Goal: Task Accomplishment & Management: Manage account settings

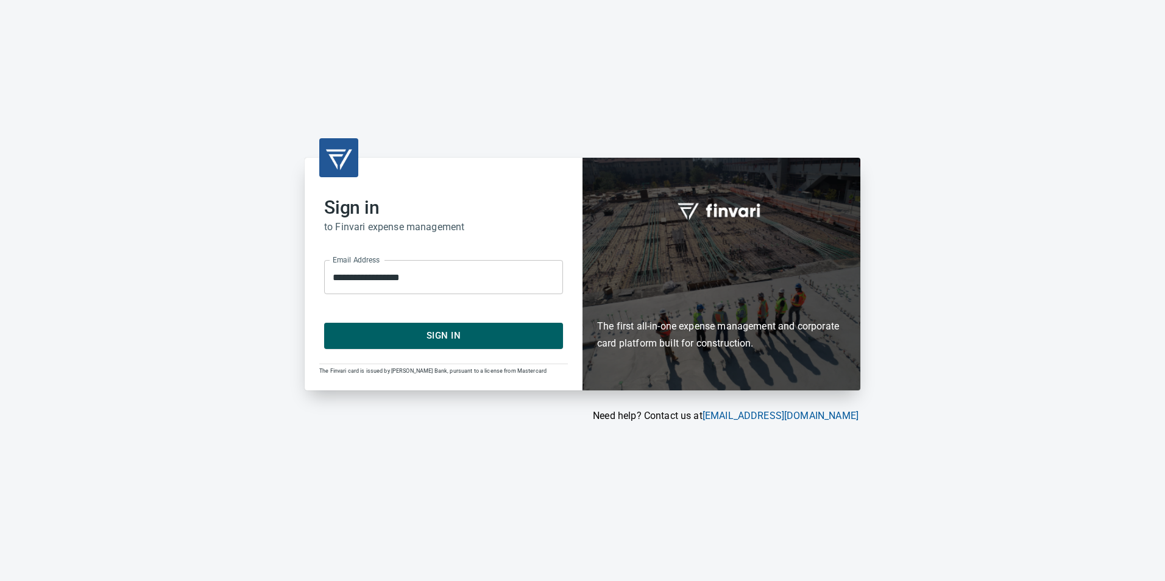
click at [506, 331] on span "Sign In" at bounding box center [444, 336] width 212 height 16
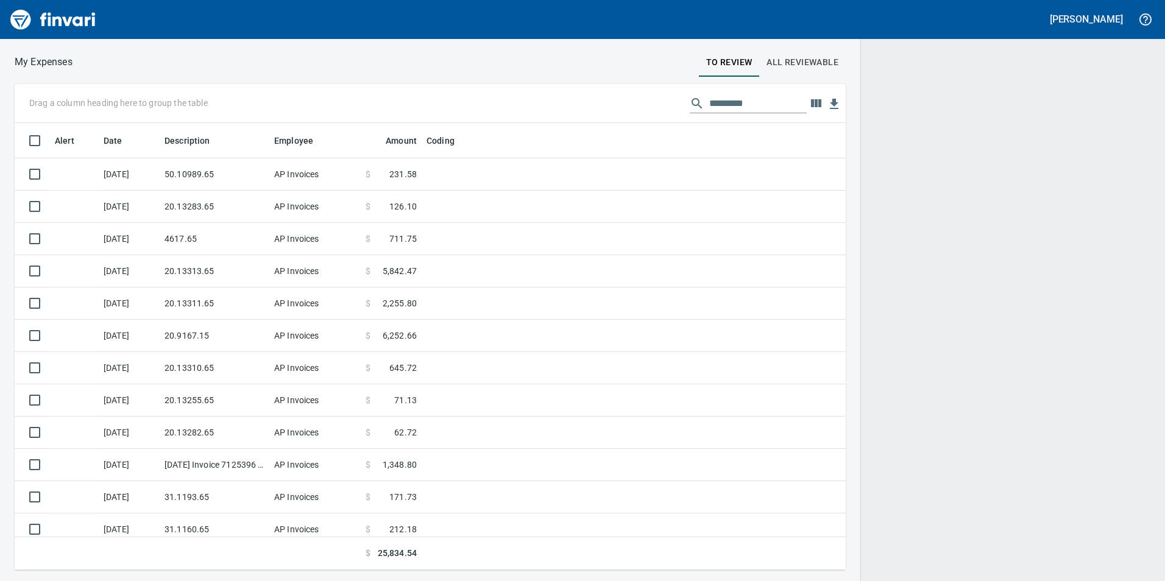
scroll to position [1, 1]
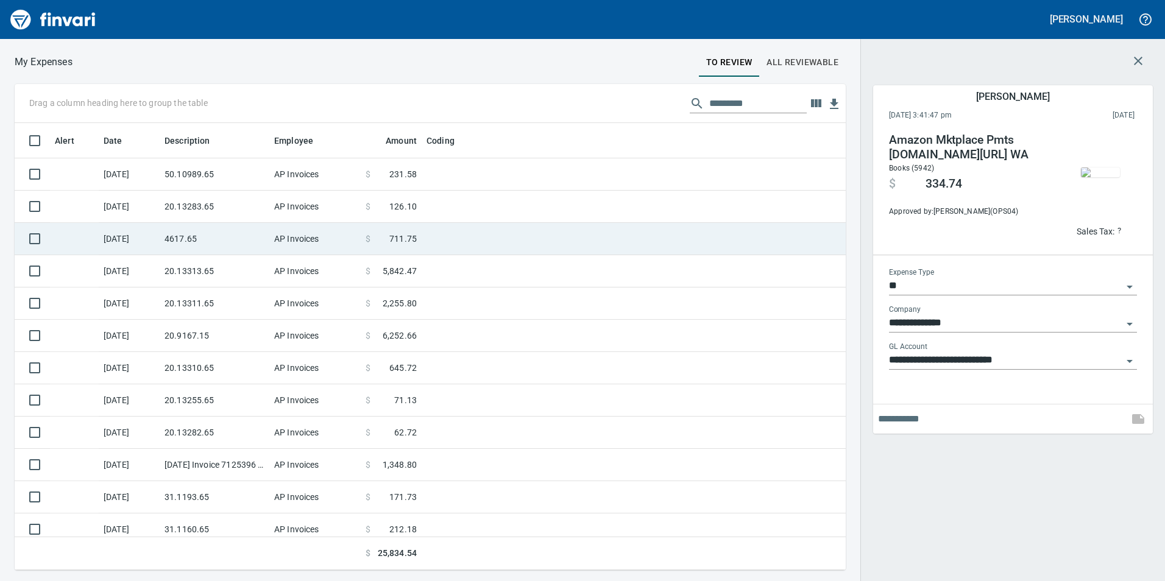
click at [231, 237] on td "4617.65" at bounding box center [215, 239] width 110 height 32
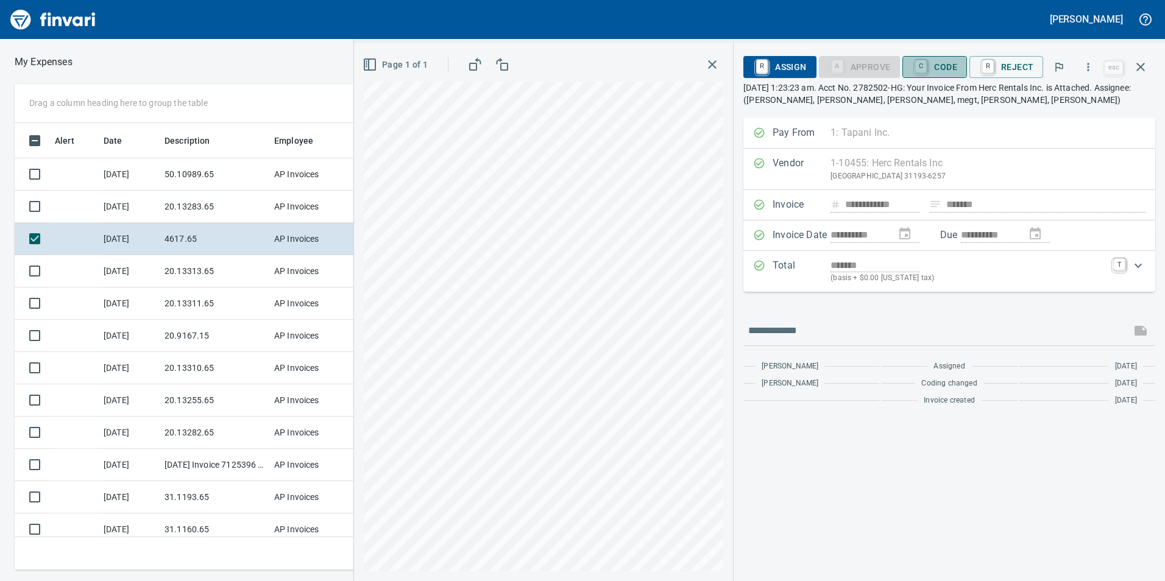
click at [955, 58] on span "C Code" at bounding box center [934, 67] width 45 height 21
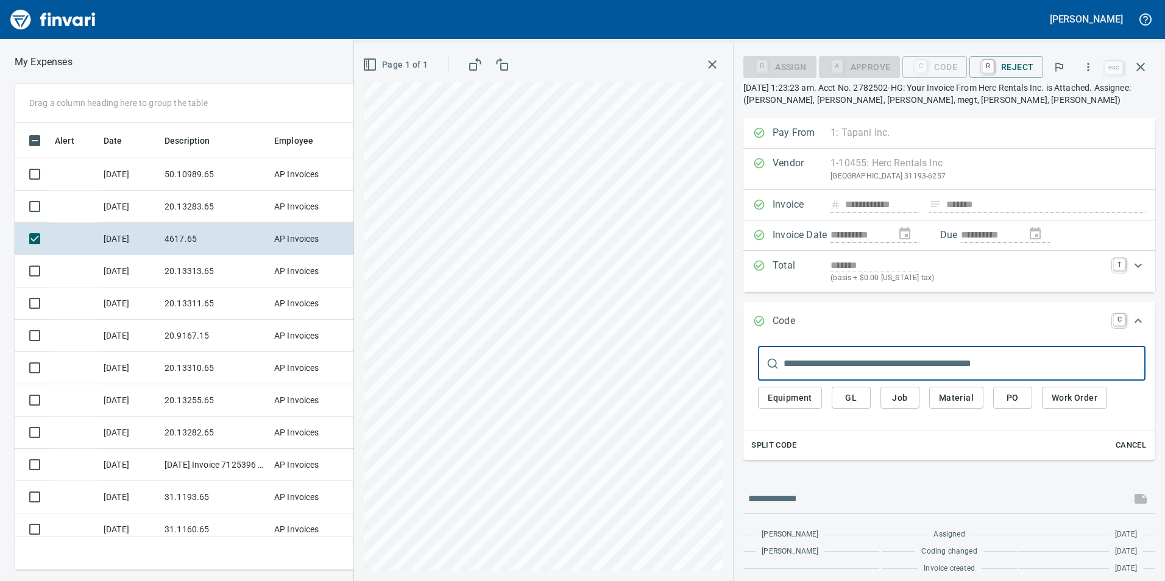
click at [889, 384] on div "Equipment GL Job Material PO Work Order" at bounding box center [951, 401] width 387 height 41
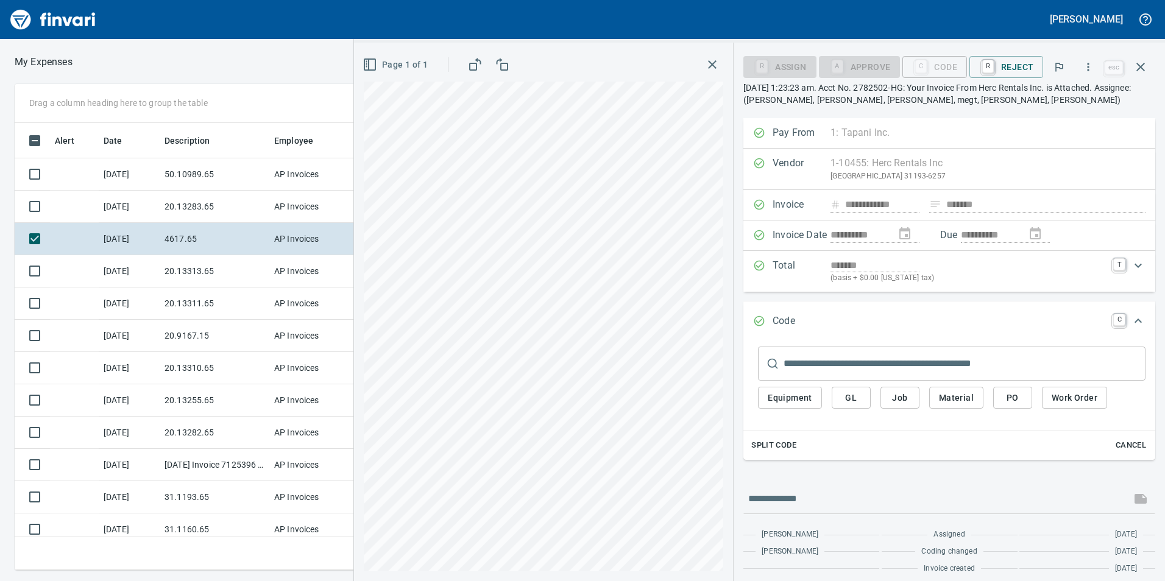
click at [900, 395] on span "Job" at bounding box center [899, 398] width 19 height 15
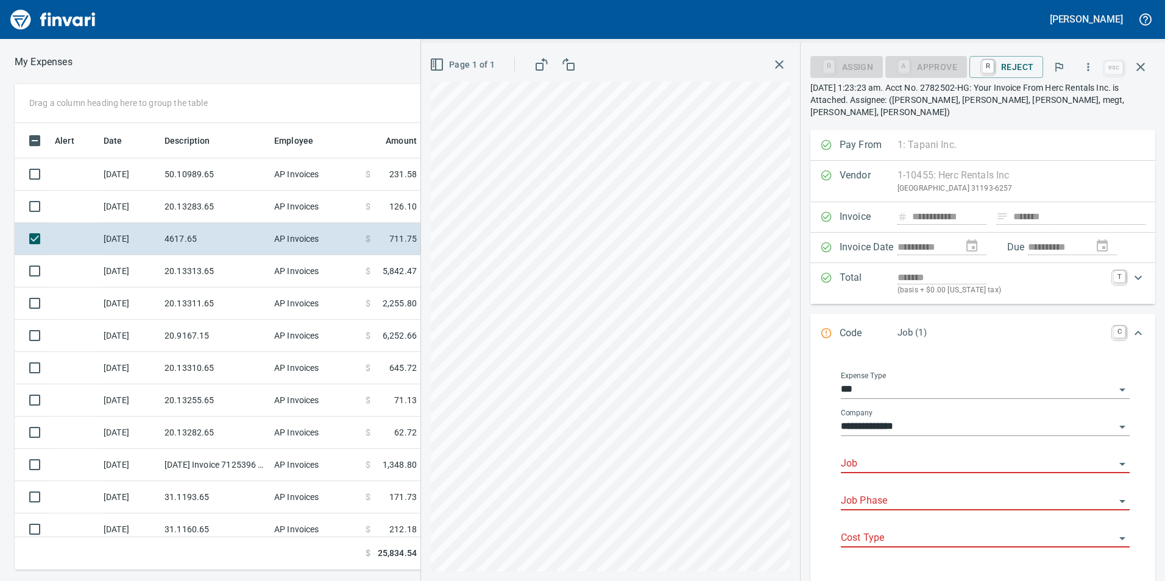
click at [874, 446] on div "Job" at bounding box center [985, 459] width 289 height 27
click at [877, 473] on li "264002.: Trunk G2 Sewer Diversion" at bounding box center [982, 483] width 278 height 29
type input "**********"
click at [878, 493] on input "Job Phase" at bounding box center [978, 501] width 274 height 17
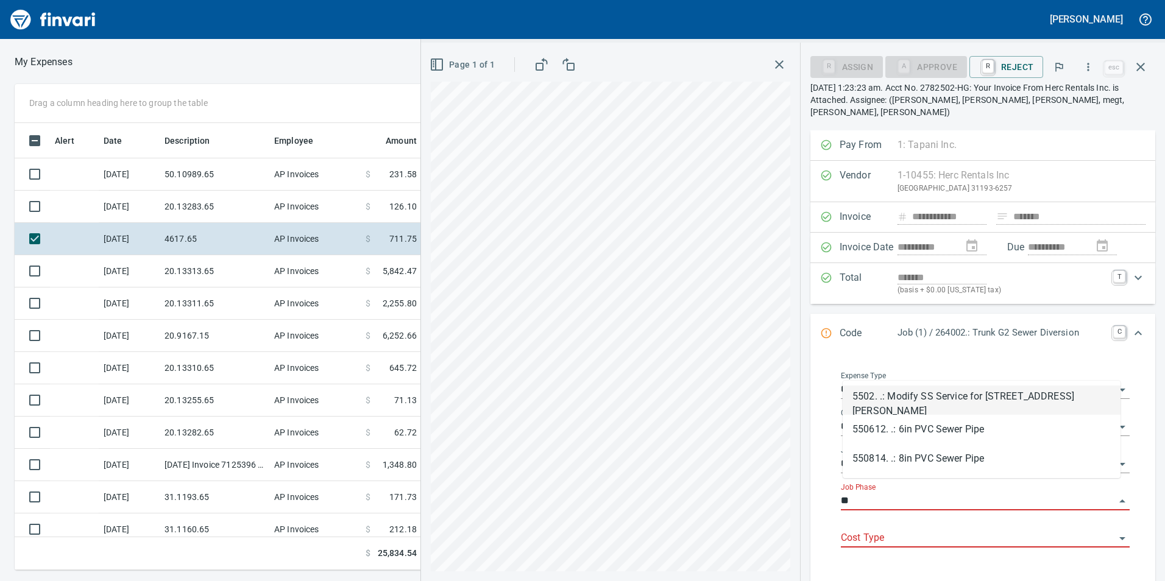
type input "*"
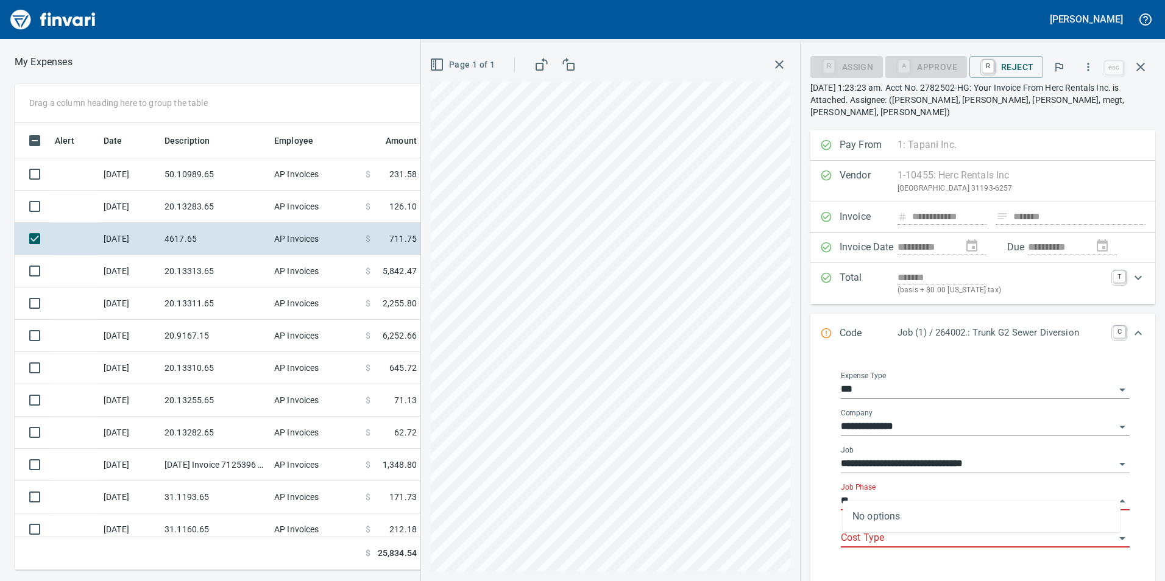
type input "*"
click at [1123, 322] on div "Expand" at bounding box center [1137, 333] width 29 height 29
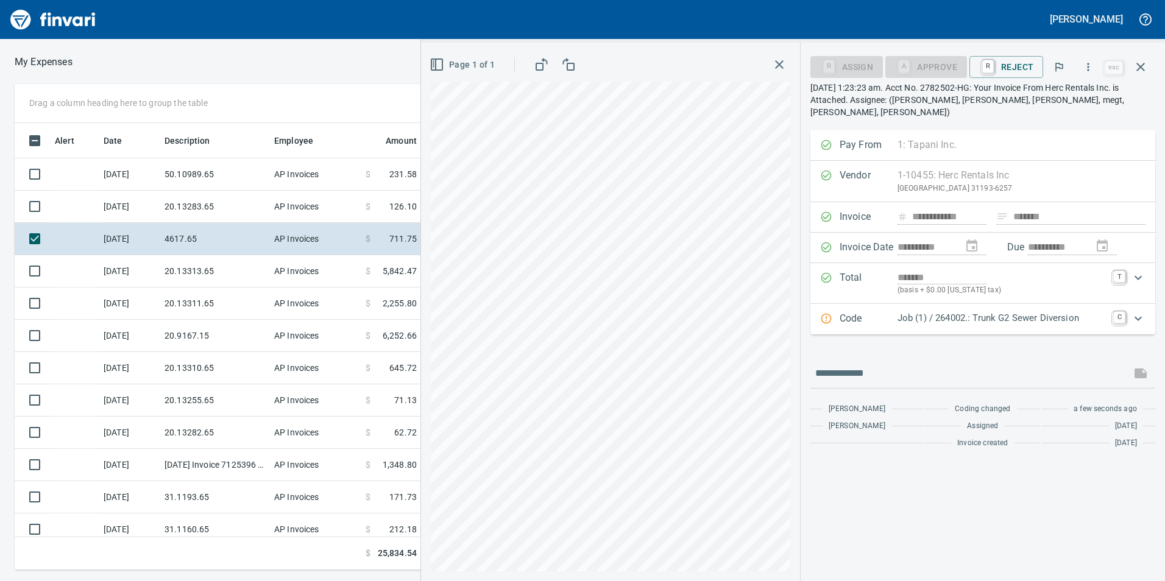
click at [1136, 311] on icon "Expand" at bounding box center [1138, 318] width 15 height 15
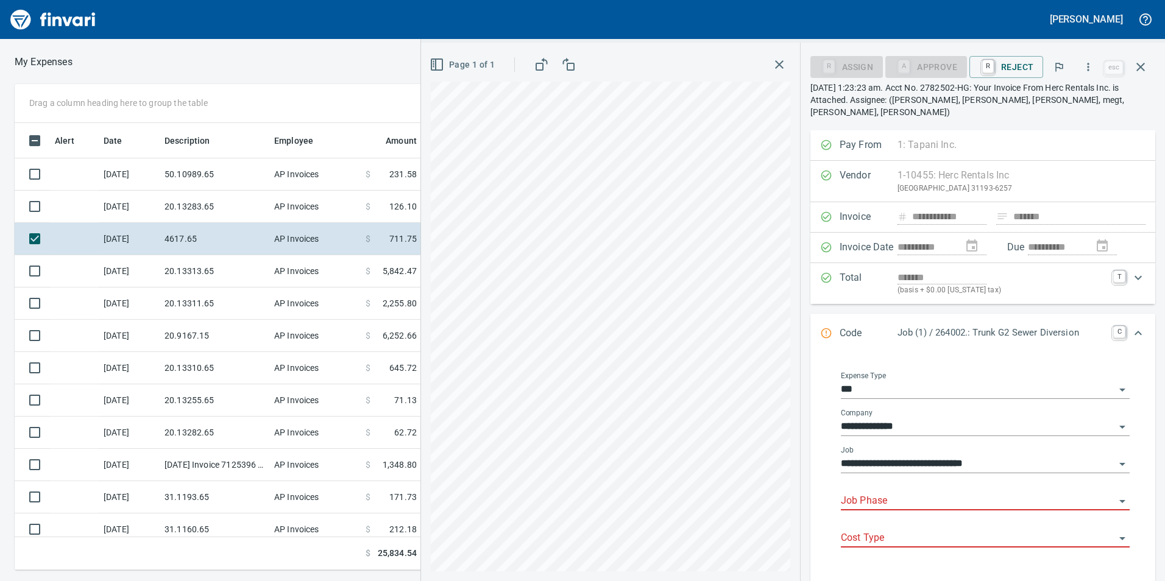
click at [1115, 383] on icon "Open" at bounding box center [1122, 390] width 15 height 15
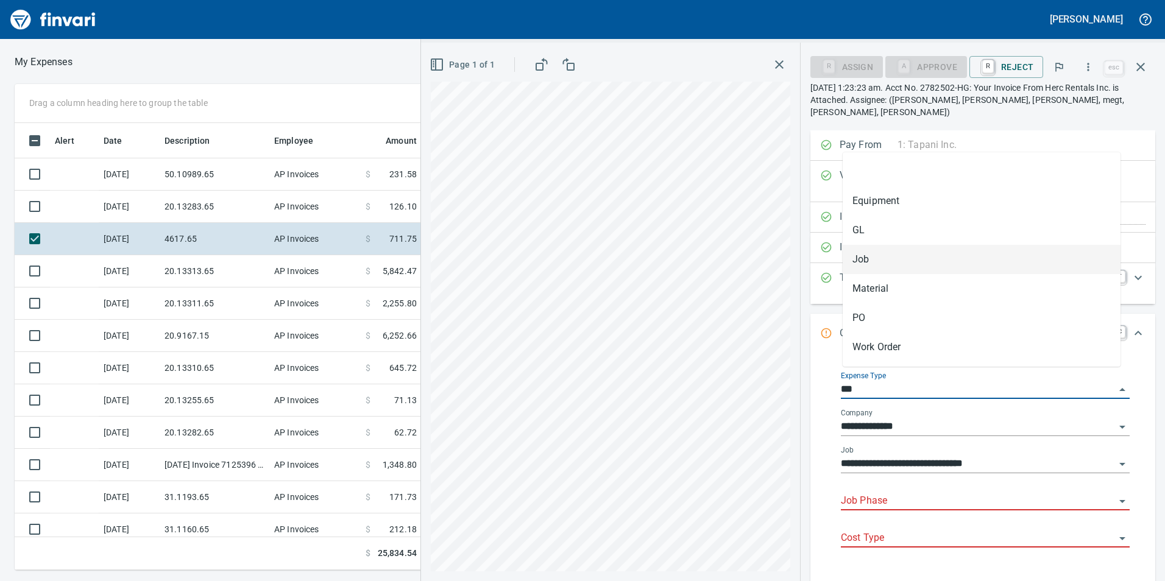
click at [1103, 381] on input "***" at bounding box center [978, 389] width 274 height 17
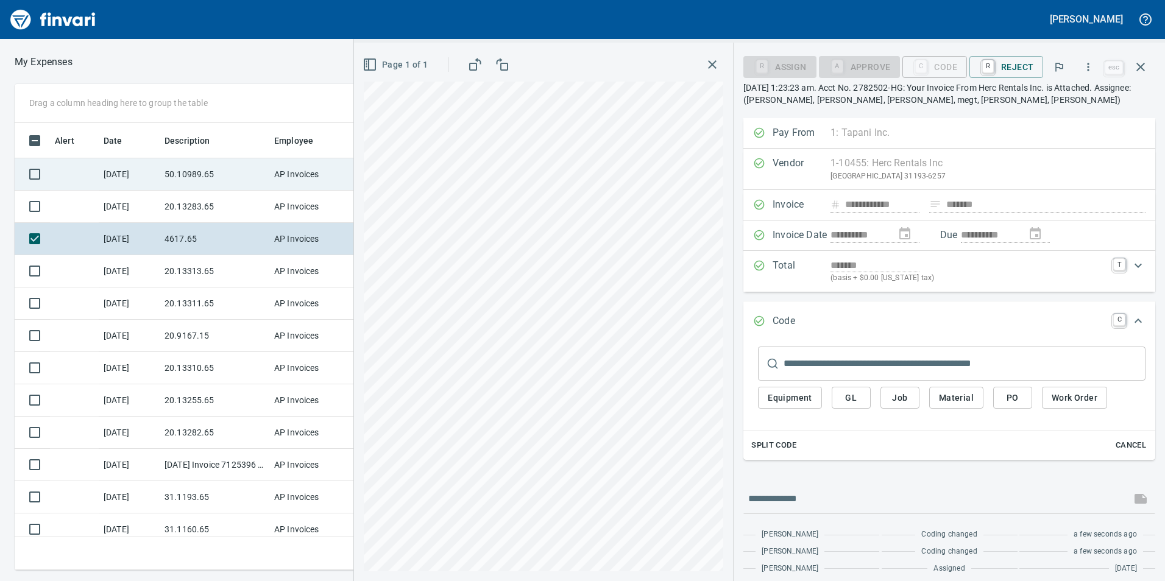
click at [184, 164] on td "50.10989.65" at bounding box center [215, 174] width 110 height 32
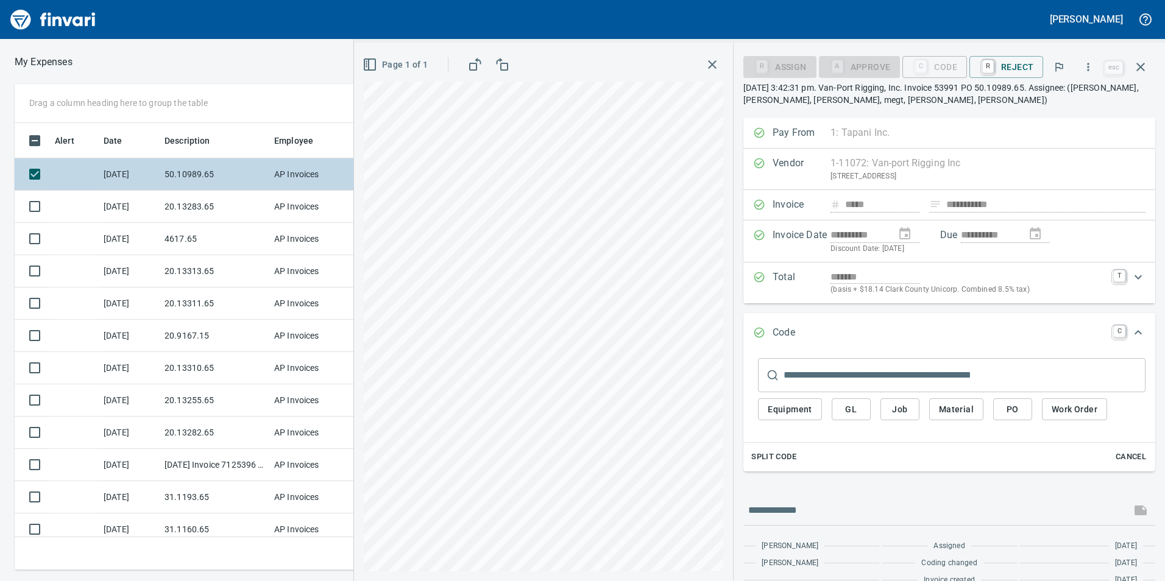
click at [180, 185] on td "50.10989.65" at bounding box center [215, 174] width 110 height 32
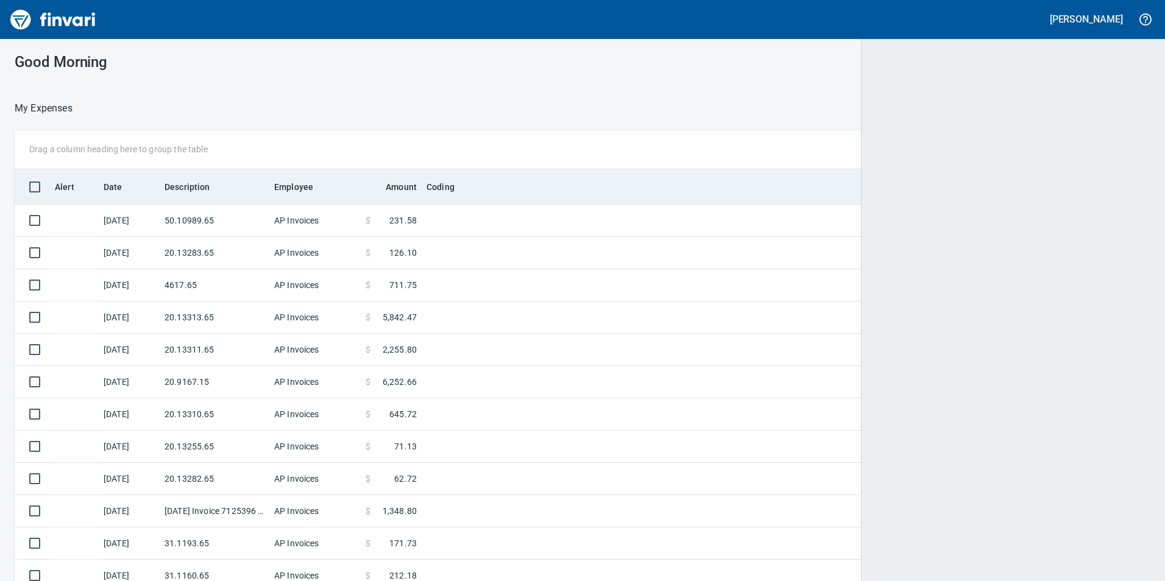
scroll to position [438, 1106]
click at [175, 202] on th "Description" at bounding box center [215, 186] width 110 height 35
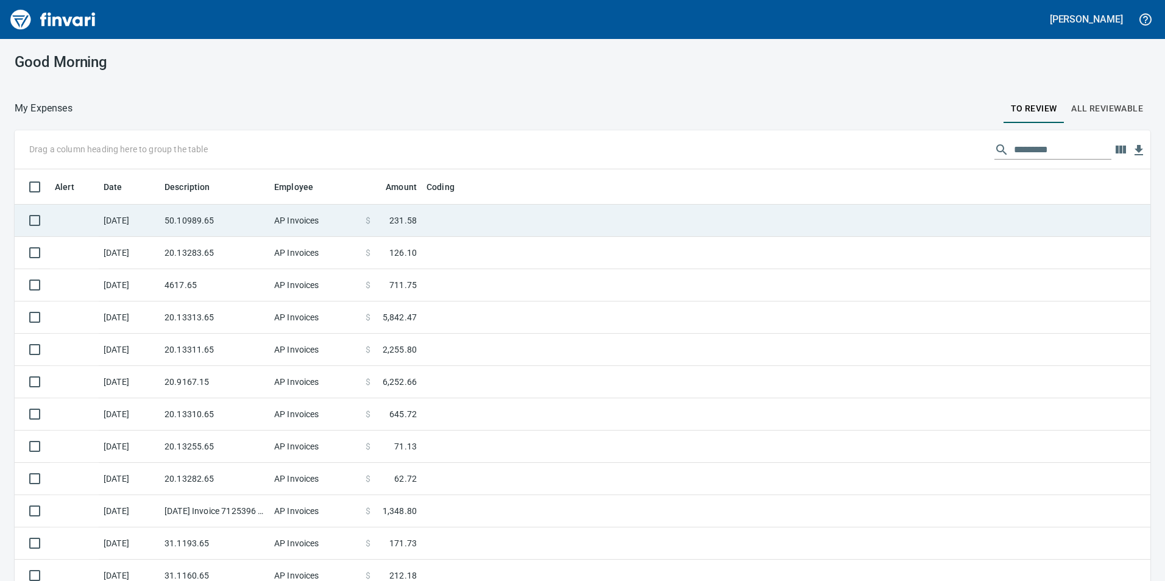
click at [185, 223] on td "50.10989.65" at bounding box center [215, 221] width 110 height 32
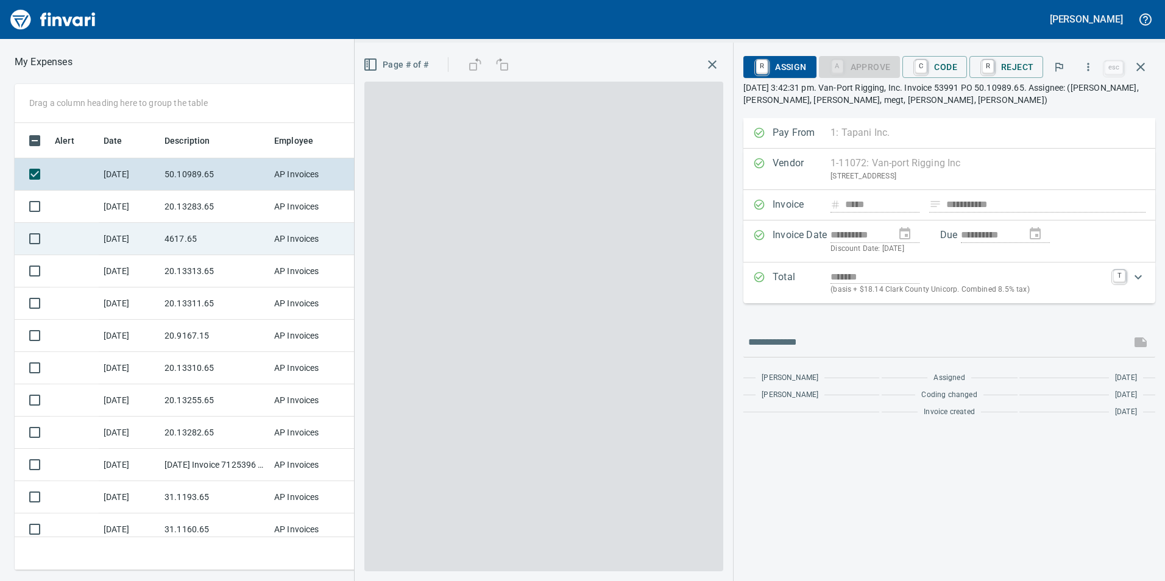
scroll to position [438, 813]
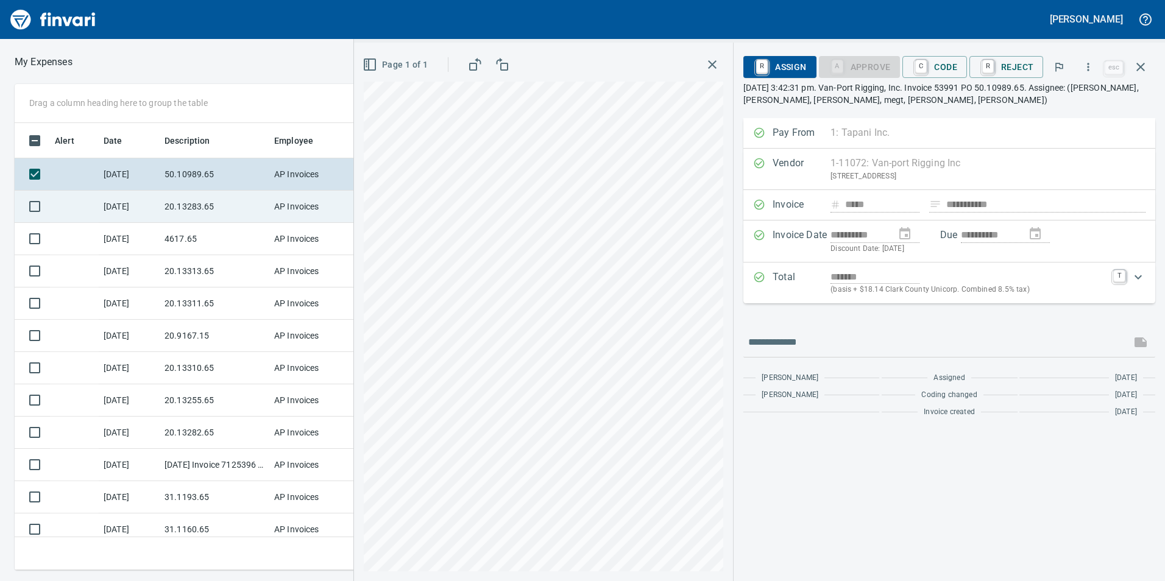
click at [181, 202] on td "20.13283.65" at bounding box center [215, 207] width 110 height 32
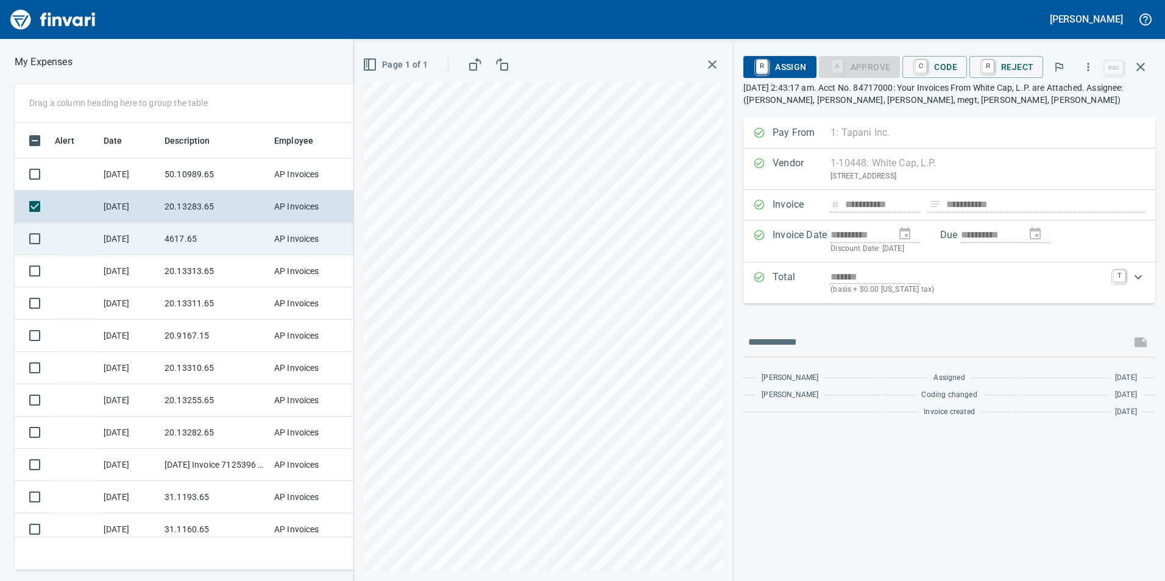
click at [178, 236] on td "4617.65" at bounding box center [215, 239] width 110 height 32
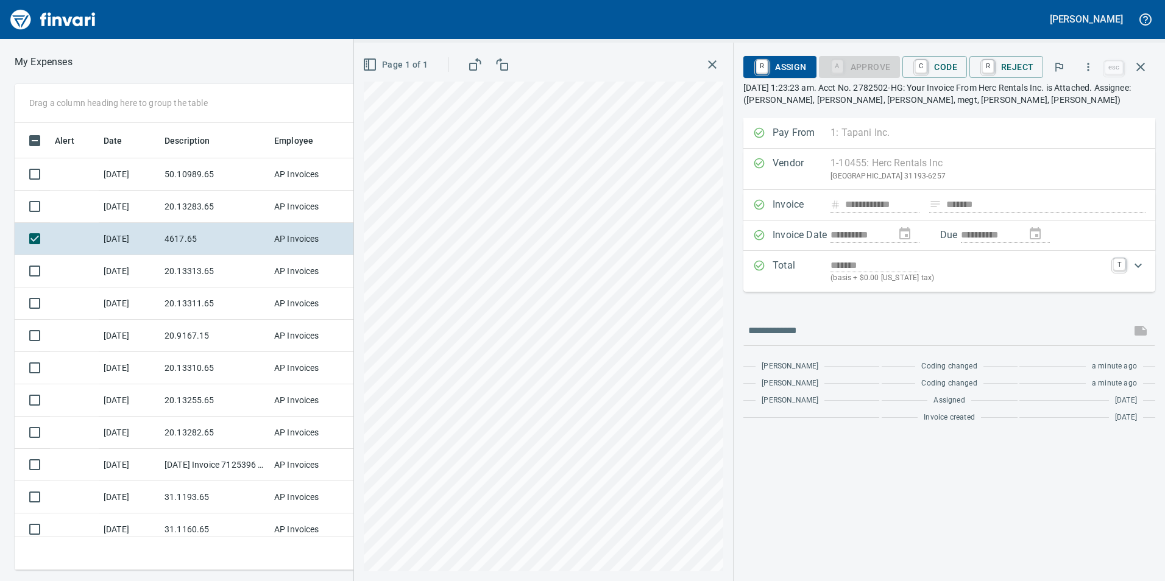
click at [731, 322] on div "Page 1 of 1" at bounding box center [543, 312] width 379 height 539
drag, startPoint x: 191, startPoint y: 272, endPoint x: 179, endPoint y: 306, distance: 35.5
click at [191, 274] on td "20.13313.65" at bounding box center [215, 271] width 110 height 32
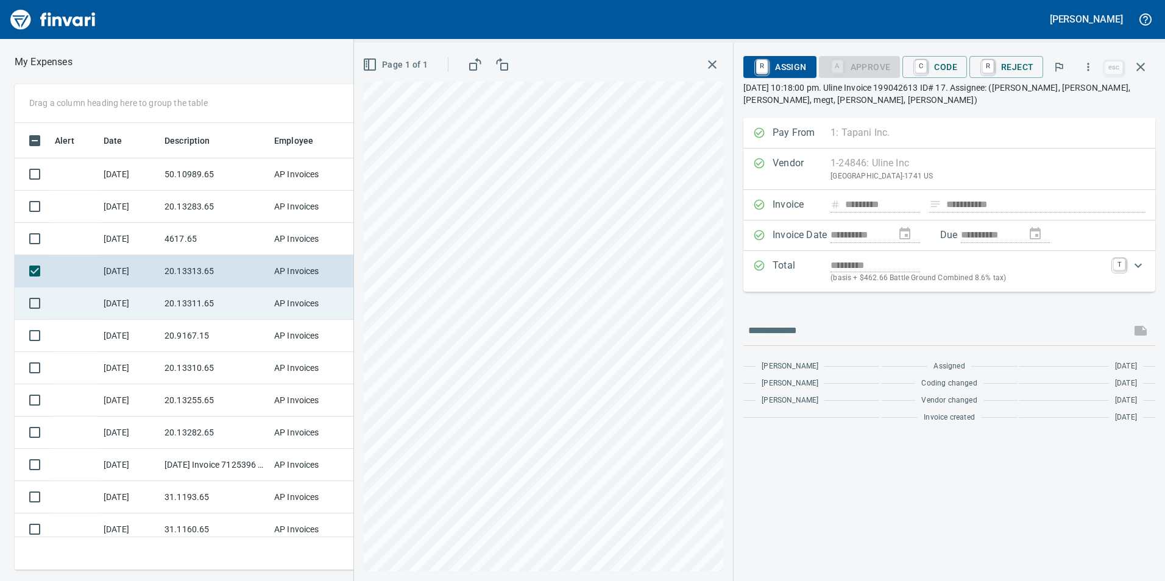
click at [232, 303] on td "20.13311.65" at bounding box center [215, 304] width 110 height 32
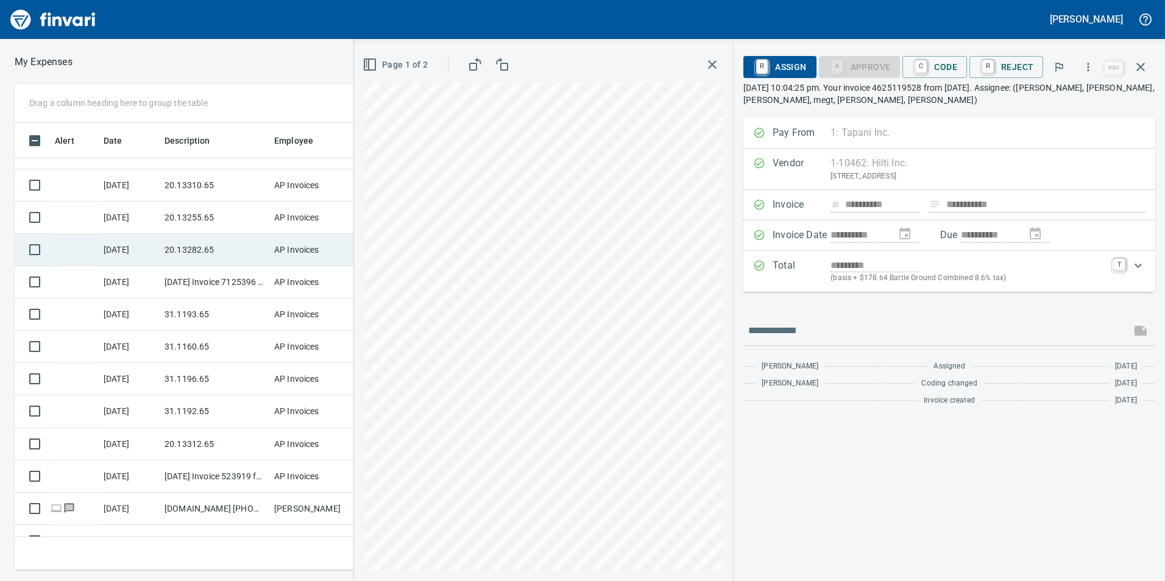
scroll to position [122, 0]
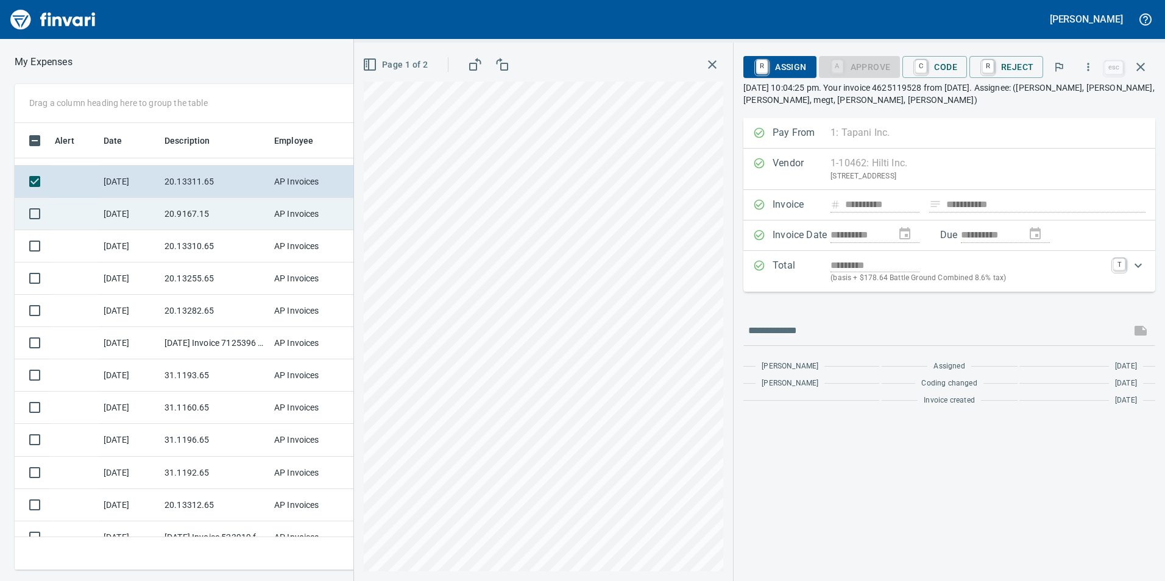
click at [201, 208] on td "20.9167.15" at bounding box center [215, 214] width 110 height 32
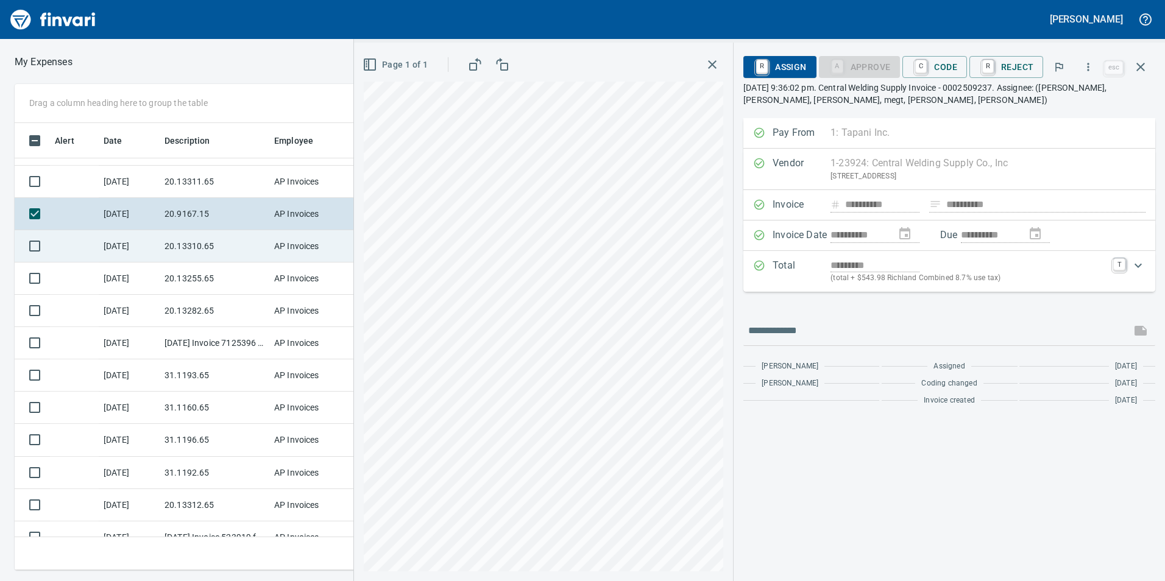
click at [189, 241] on td "20.13310.65" at bounding box center [215, 246] width 110 height 32
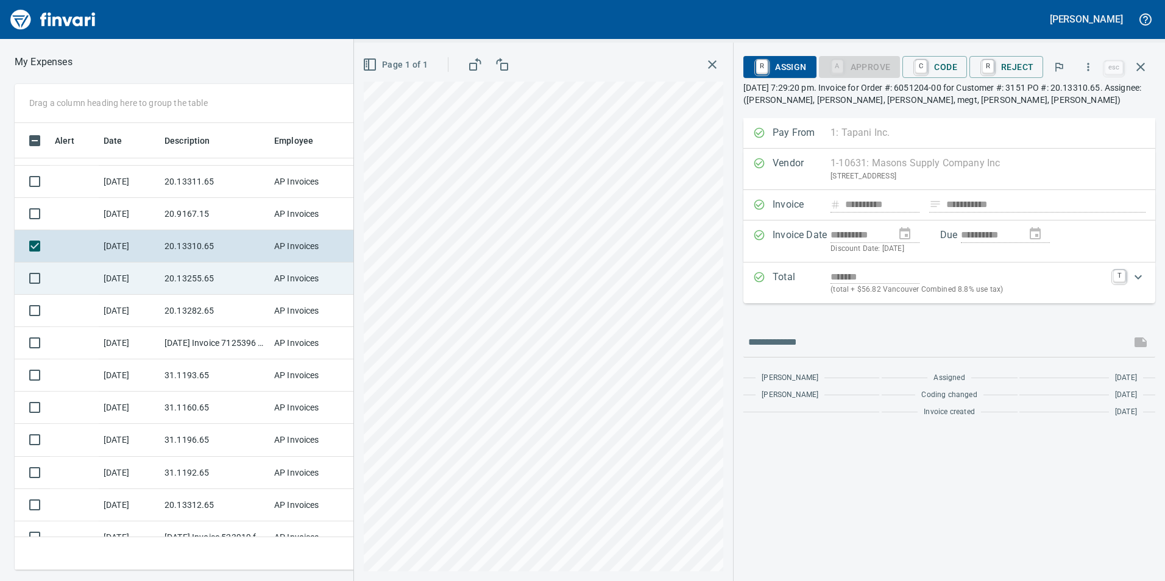
click at [177, 291] on td "20.13255.65" at bounding box center [215, 279] width 110 height 32
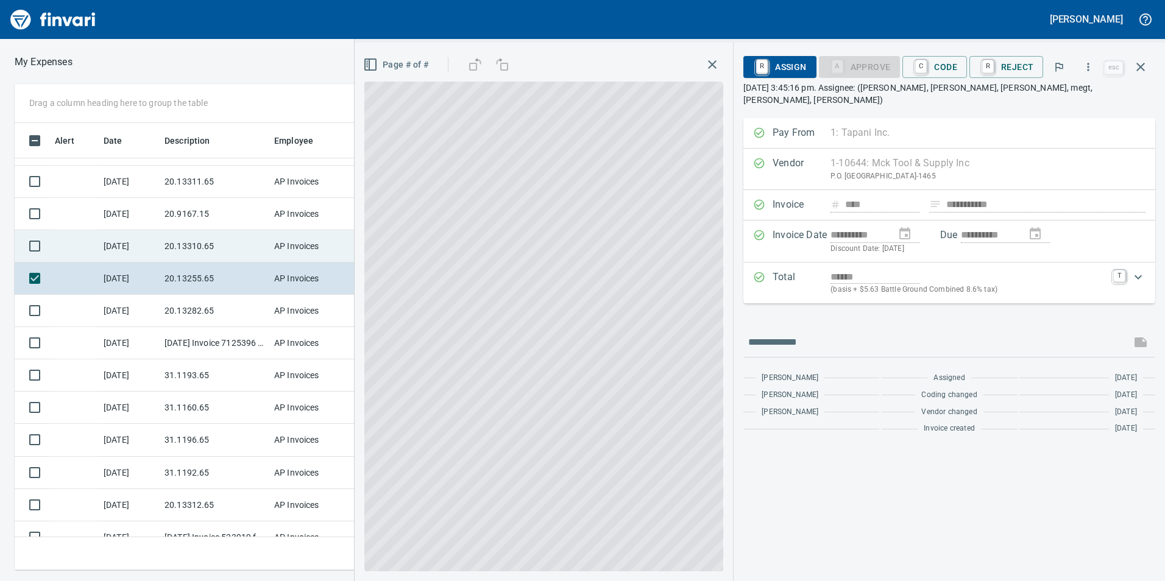
click at [184, 258] on td "20.13310.65" at bounding box center [215, 246] width 110 height 32
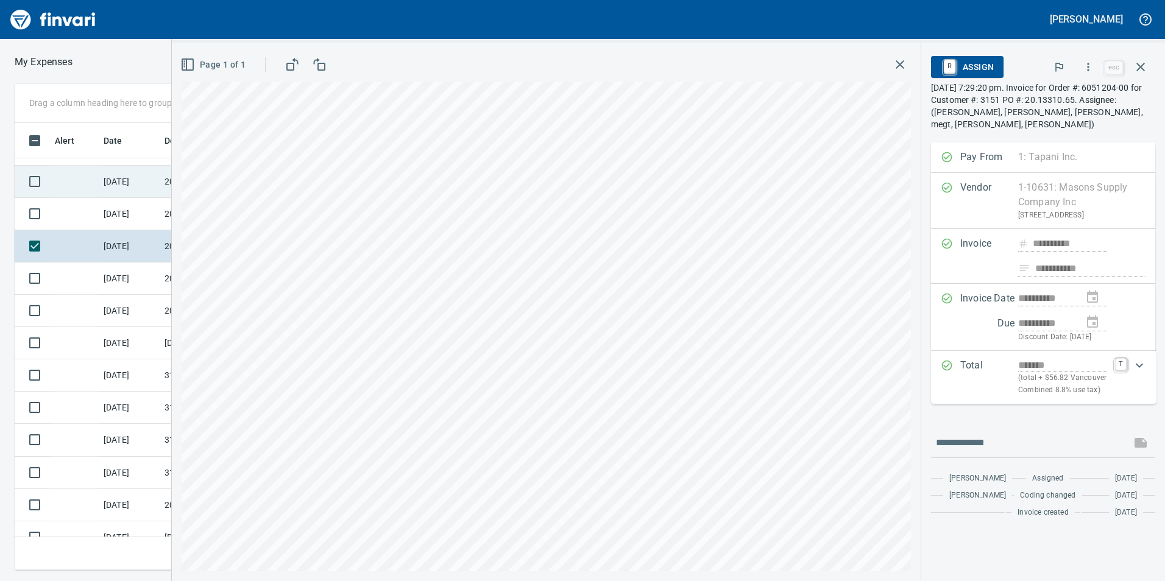
click at [139, 237] on td "[DATE]" at bounding box center [129, 246] width 61 height 32
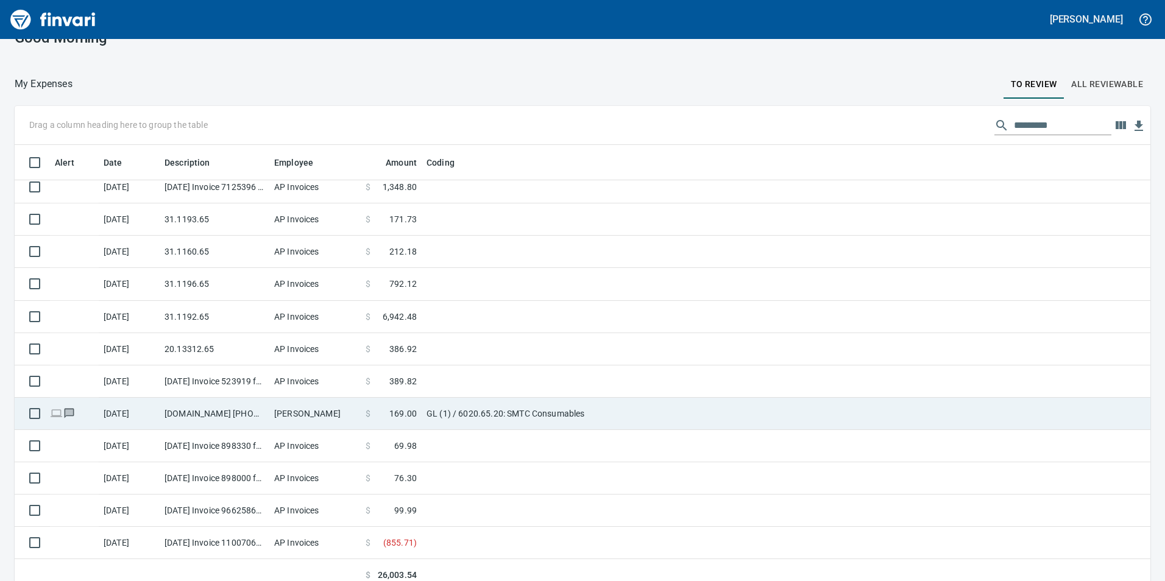
scroll to position [35, 0]
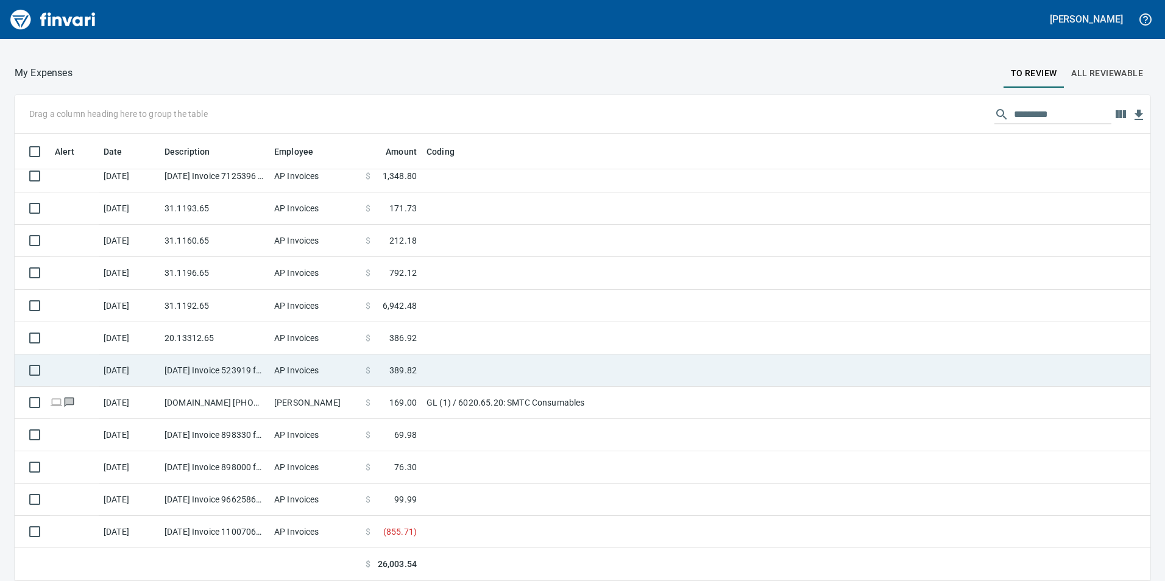
click at [171, 358] on td "[DATE] Invoice 523919 from A-1 Industrial Supply, LLC (1-29744)" at bounding box center [215, 371] width 110 height 32
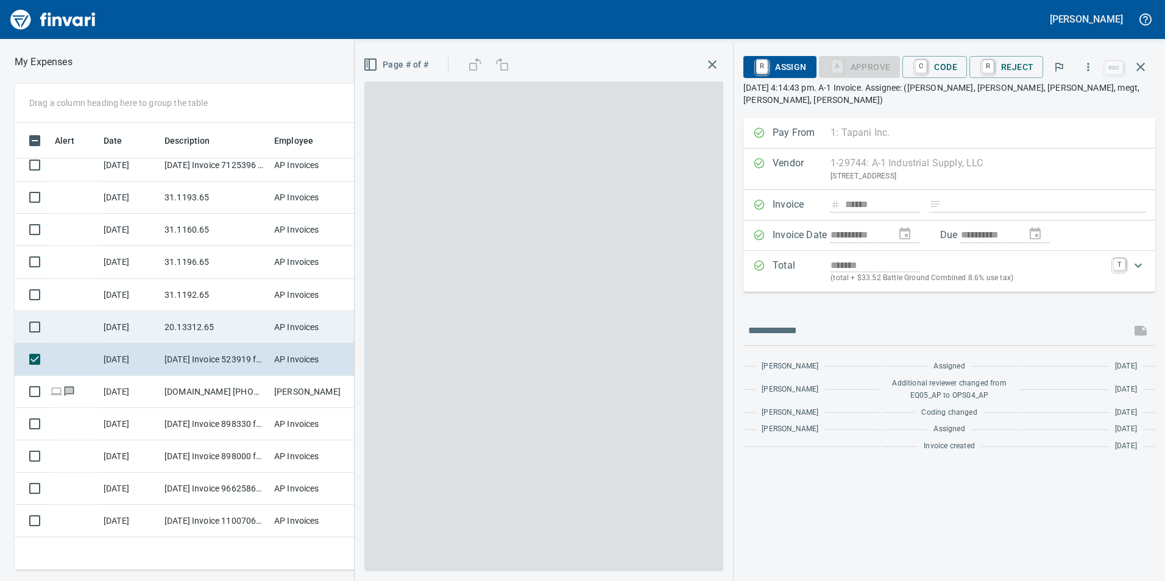
scroll to position [438, 813]
click at [174, 337] on td "20.13312.65" at bounding box center [215, 327] width 110 height 32
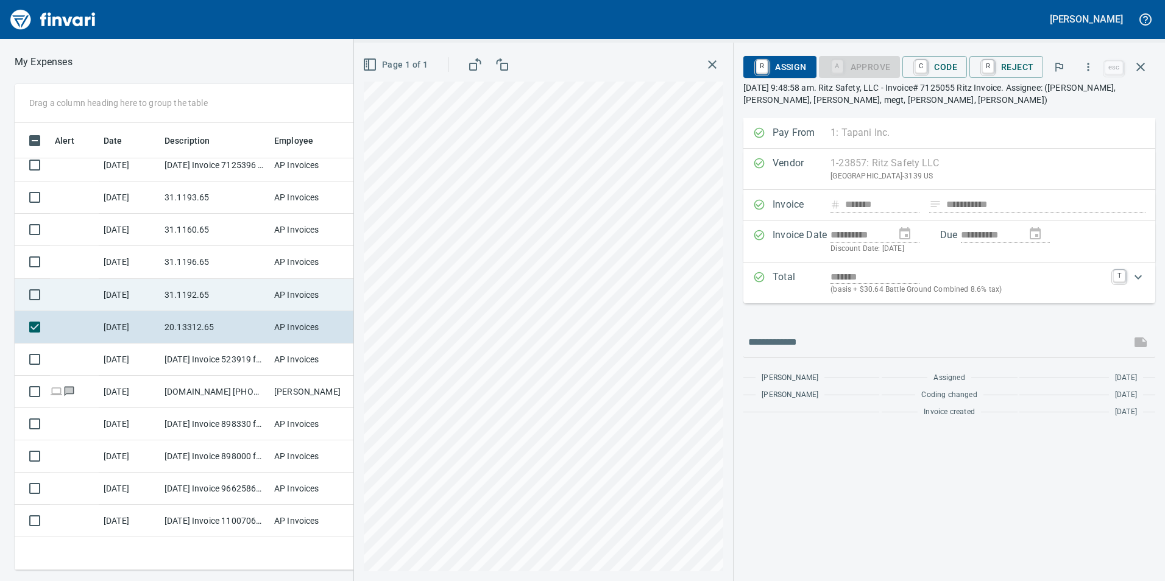
click at [249, 291] on td "31.1192.65" at bounding box center [215, 295] width 110 height 32
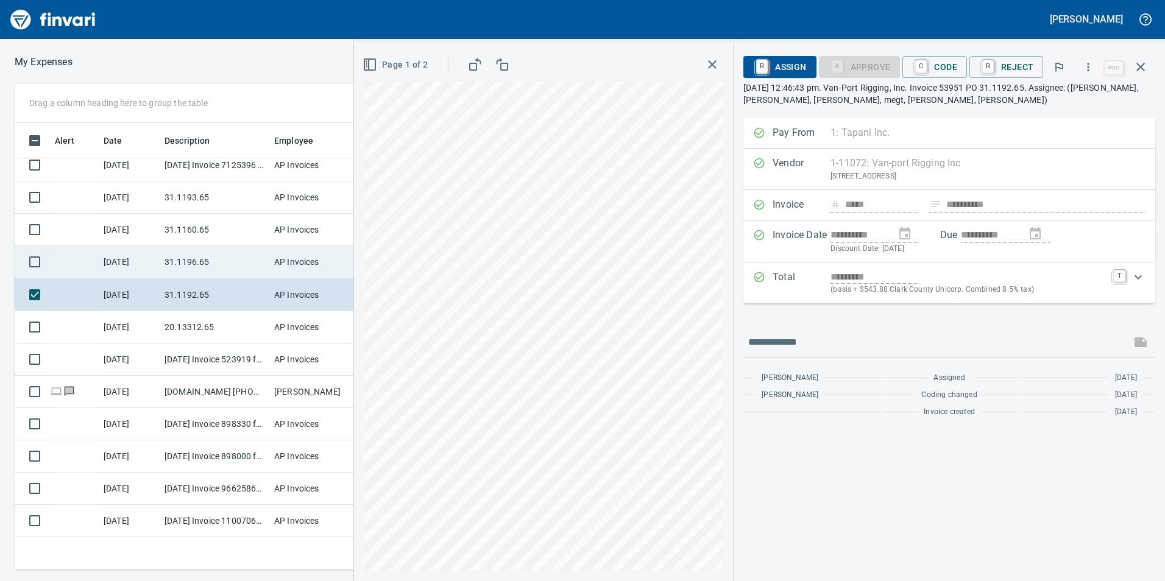
drag, startPoint x: 230, startPoint y: 255, endPoint x: 221, endPoint y: 264, distance: 12.5
click at [229, 255] on td "31.1196.65" at bounding box center [215, 262] width 110 height 32
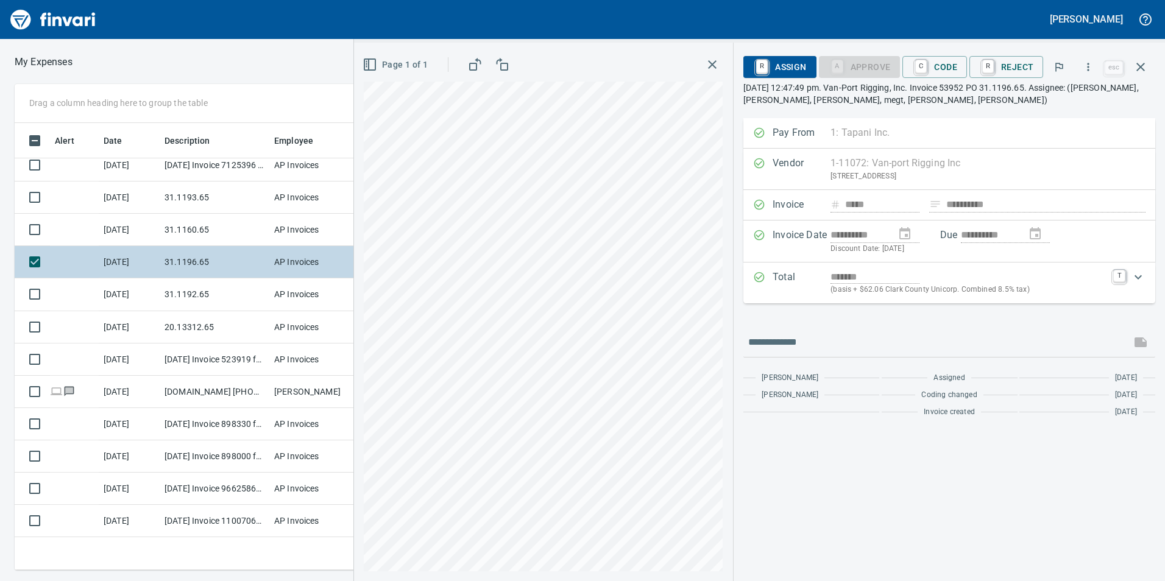
scroll to position [239, 0]
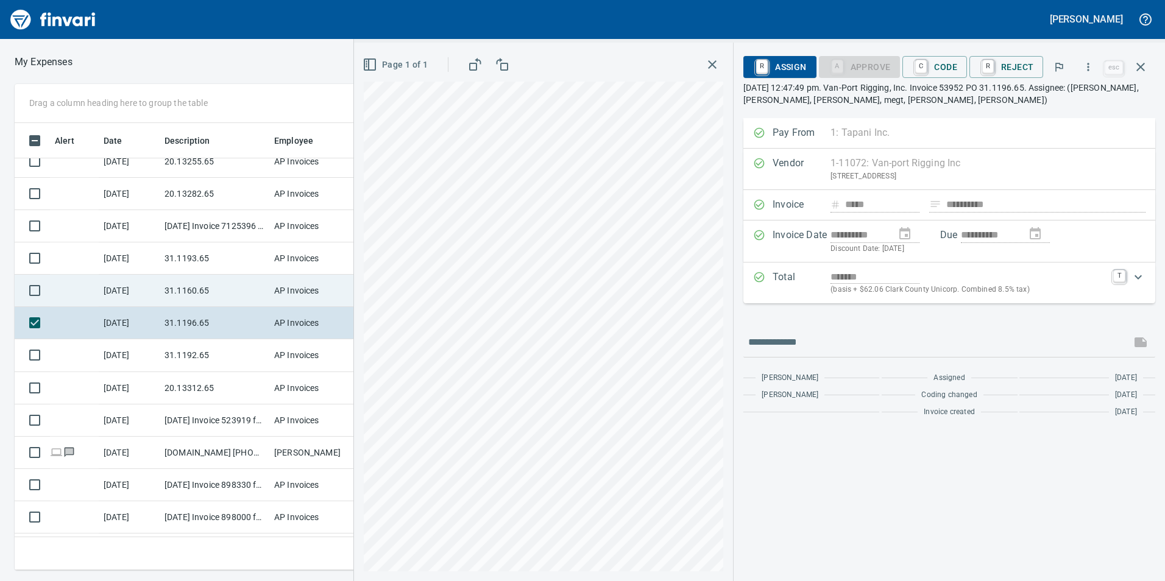
click at [199, 288] on td "31.1160.65" at bounding box center [215, 291] width 110 height 32
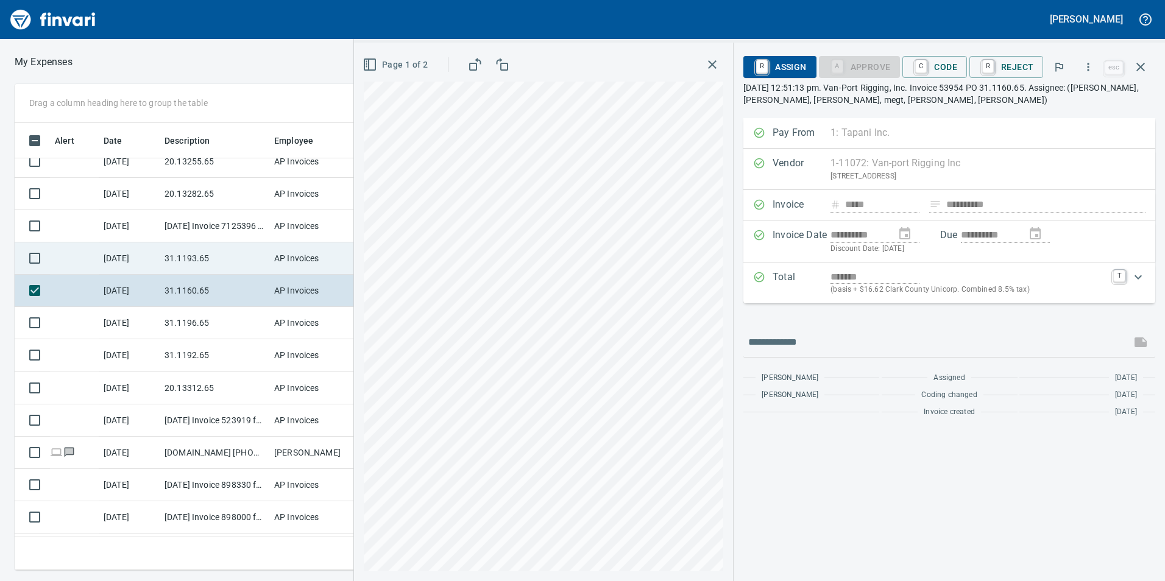
click at [189, 253] on td "31.1193.65" at bounding box center [215, 258] width 110 height 32
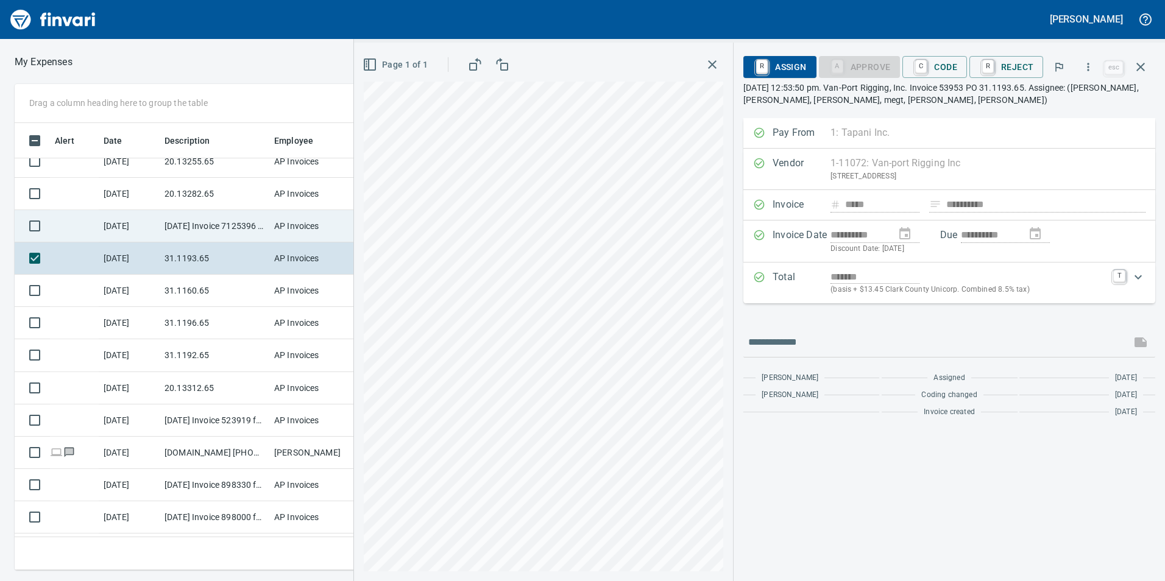
click at [189, 227] on td "[DATE] Invoice 7125396 from Ritz Safety LLC (1-23857)" at bounding box center [215, 226] width 110 height 32
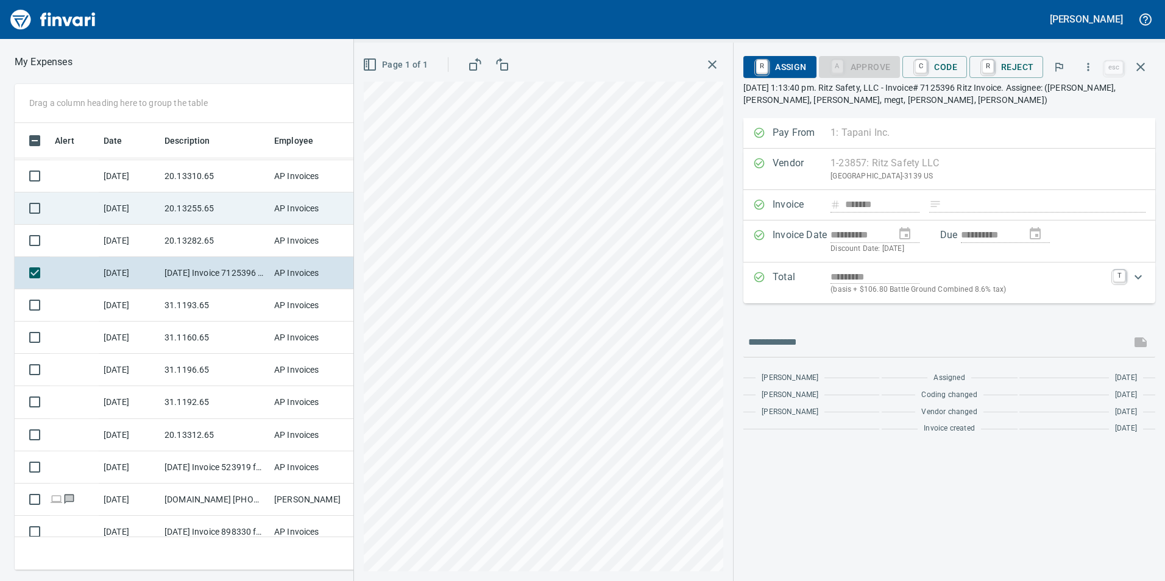
scroll to position [178, 0]
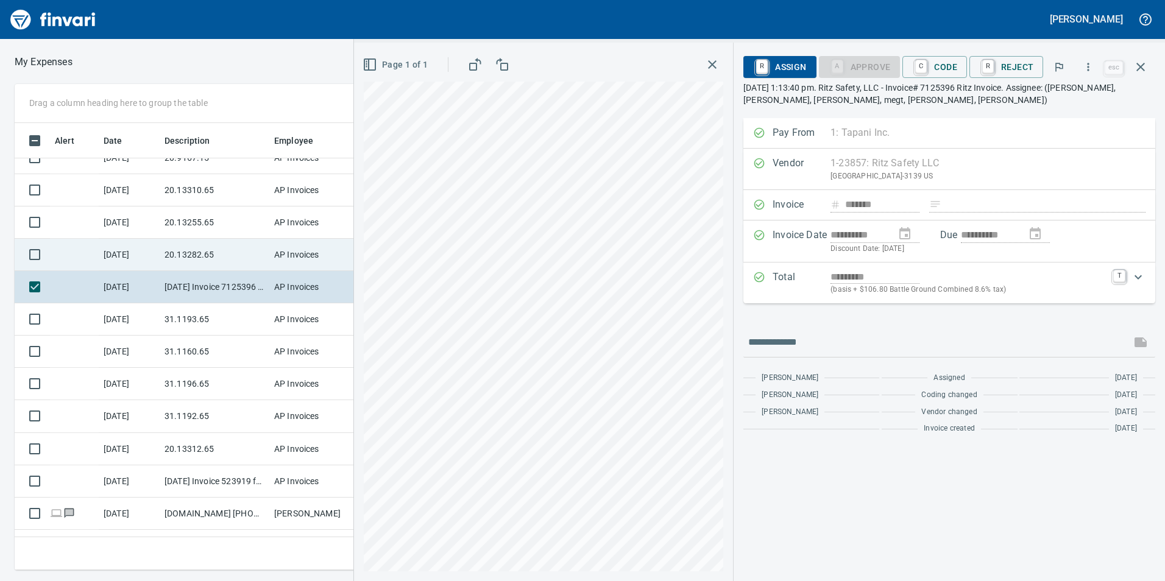
click at [184, 253] on td "20.13282.65" at bounding box center [215, 255] width 110 height 32
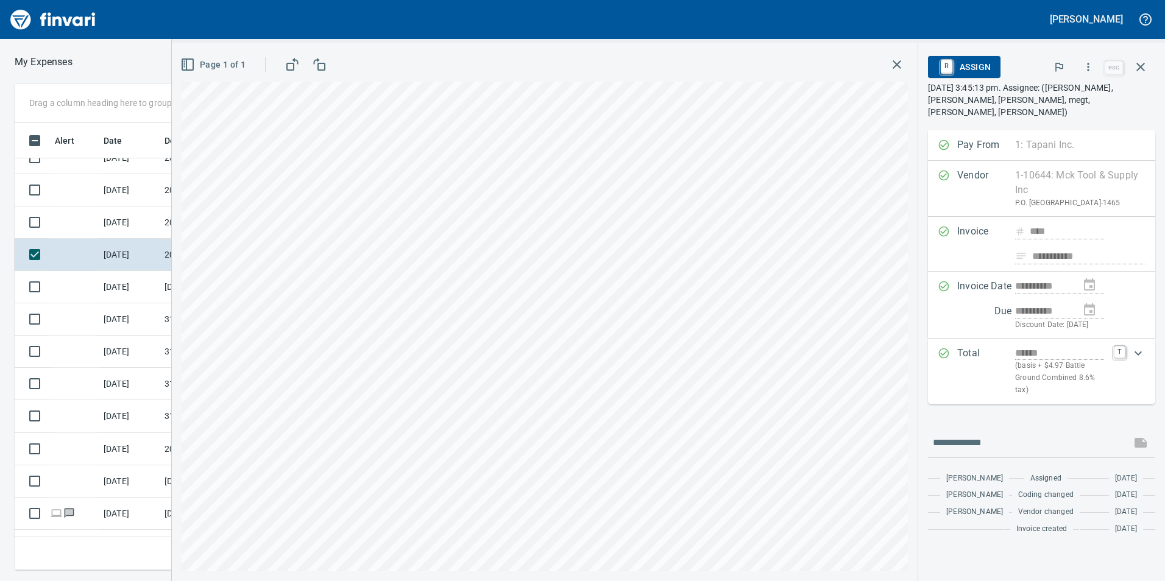
scroll to position [438, 813]
click at [1094, 65] on icon "button" at bounding box center [1088, 67] width 12 height 12
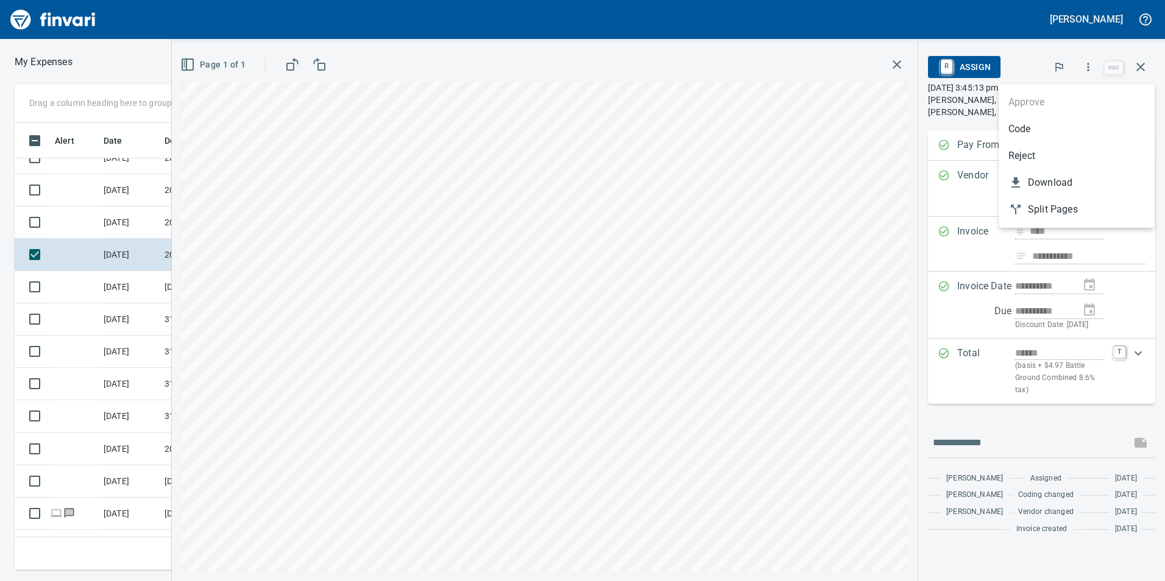
click at [1050, 135] on span "Code" at bounding box center [1076, 129] width 136 height 15
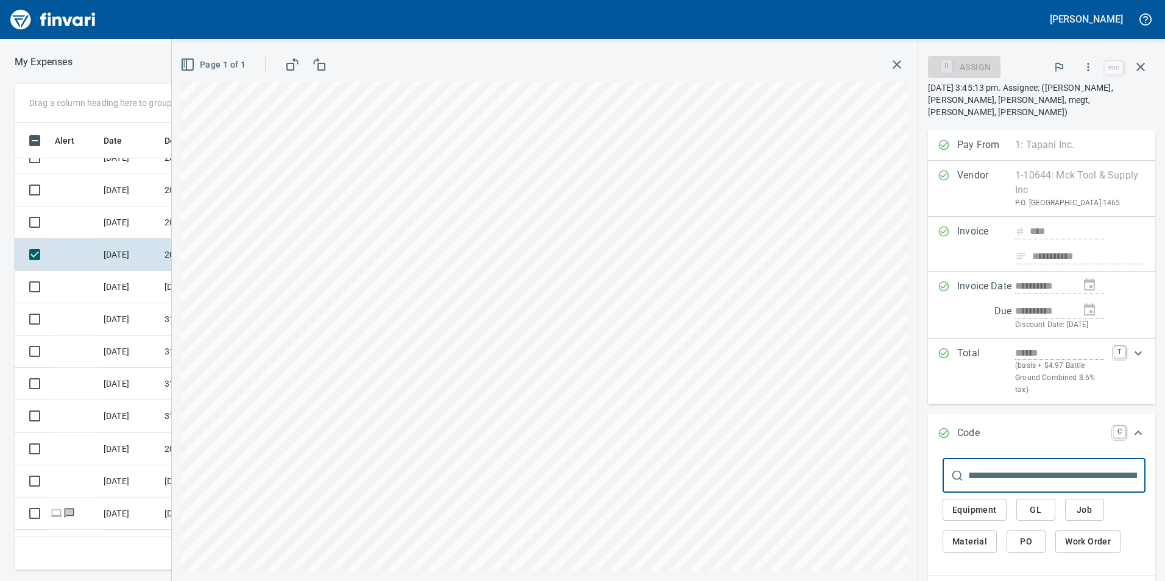
click at [1028, 503] on span "GL" at bounding box center [1035, 510] width 19 height 15
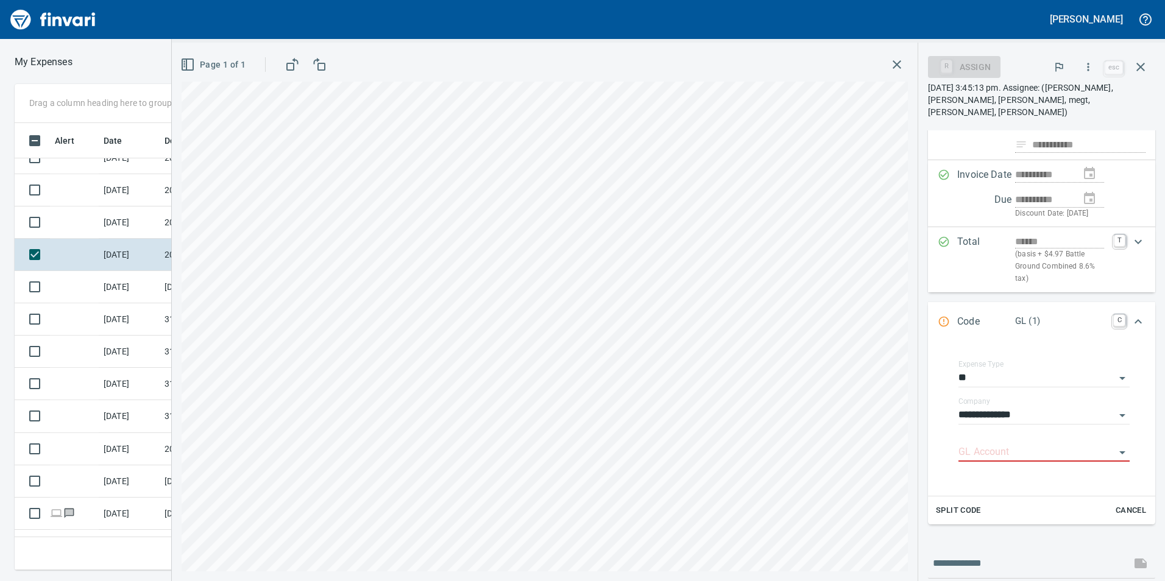
scroll to position [209, 0]
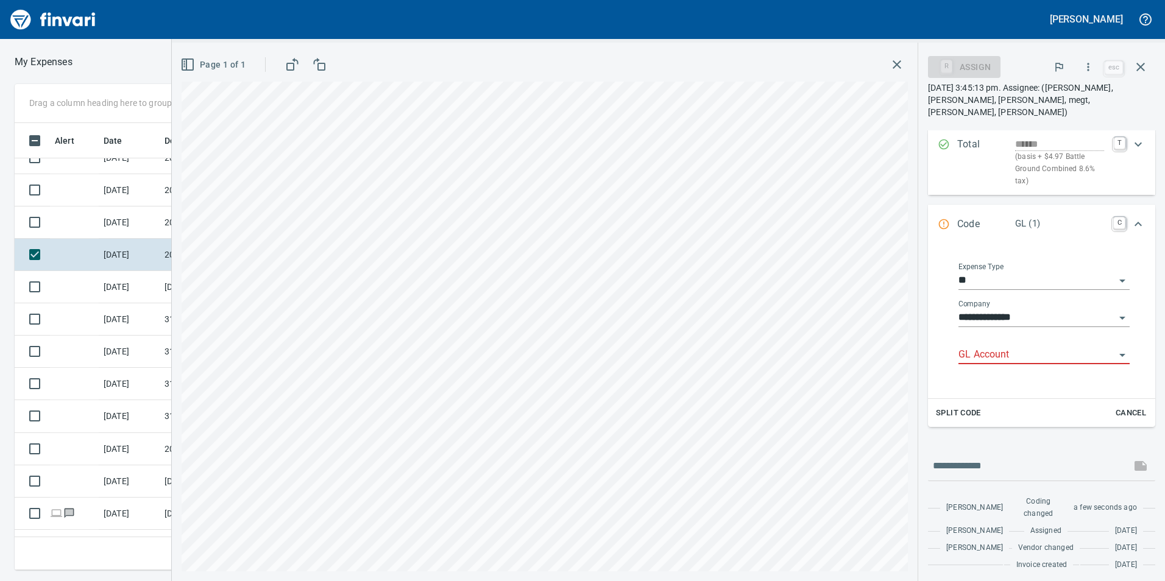
click at [1025, 362] on input "GL Account" at bounding box center [1036, 355] width 157 height 17
click at [1030, 398] on li "6020.65.10: SMTC Consumables" at bounding box center [1039, 385] width 162 height 29
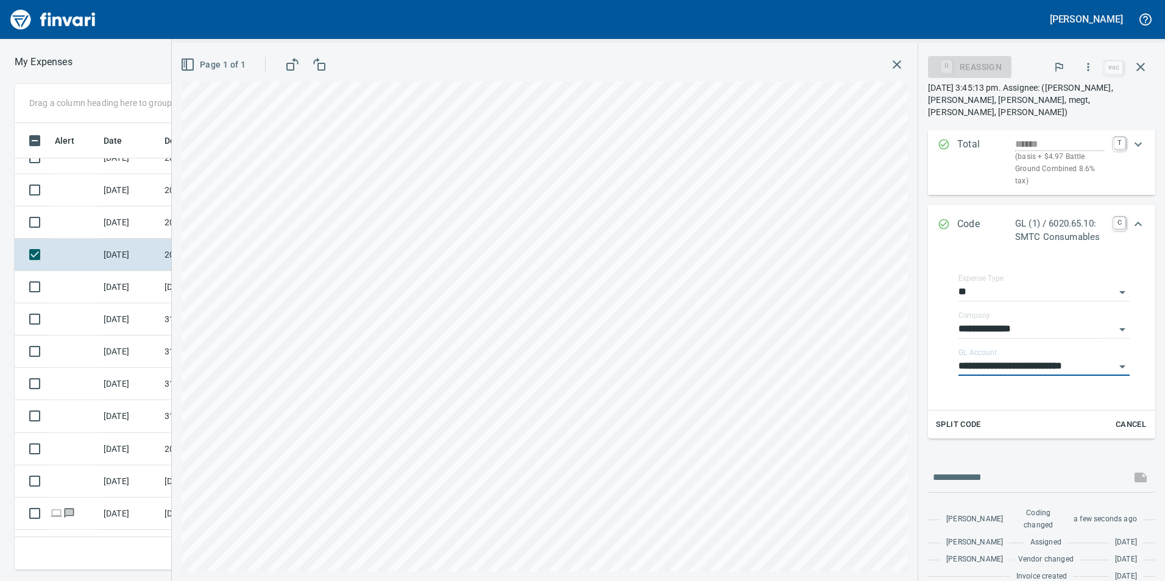
type input "**********"
drag, startPoint x: 1133, startPoint y: 222, endPoint x: 1128, endPoint y: 227, distance: 6.5
click at [1131, 222] on icon "Expand" at bounding box center [1138, 224] width 15 height 15
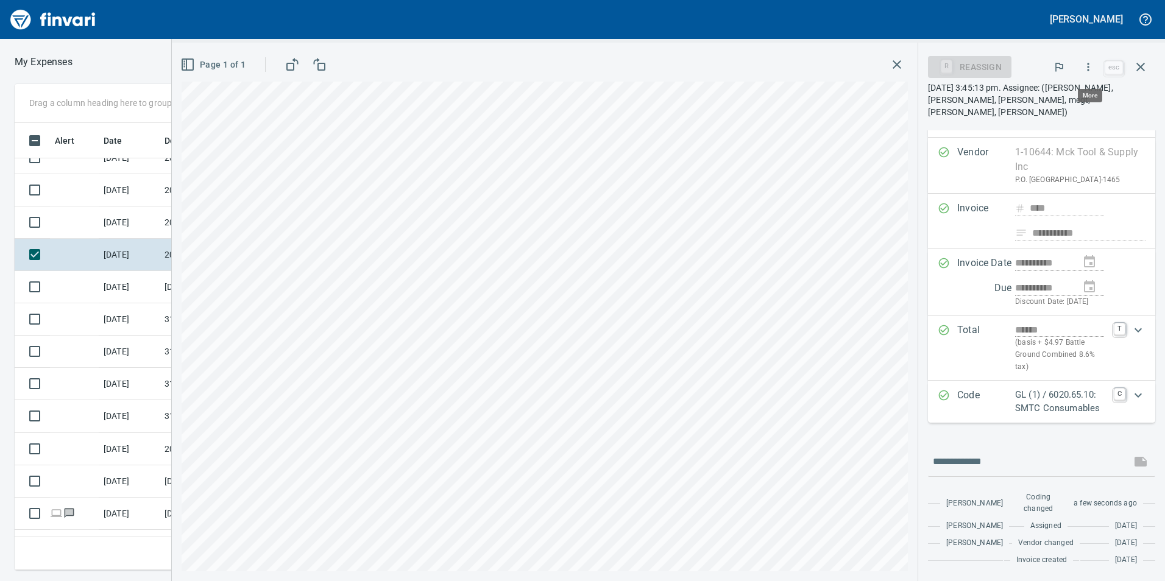
click at [1088, 65] on icon "button" at bounding box center [1088, 67] width 12 height 12
click at [1076, 97] on span "Approve" at bounding box center [1076, 102] width 136 height 15
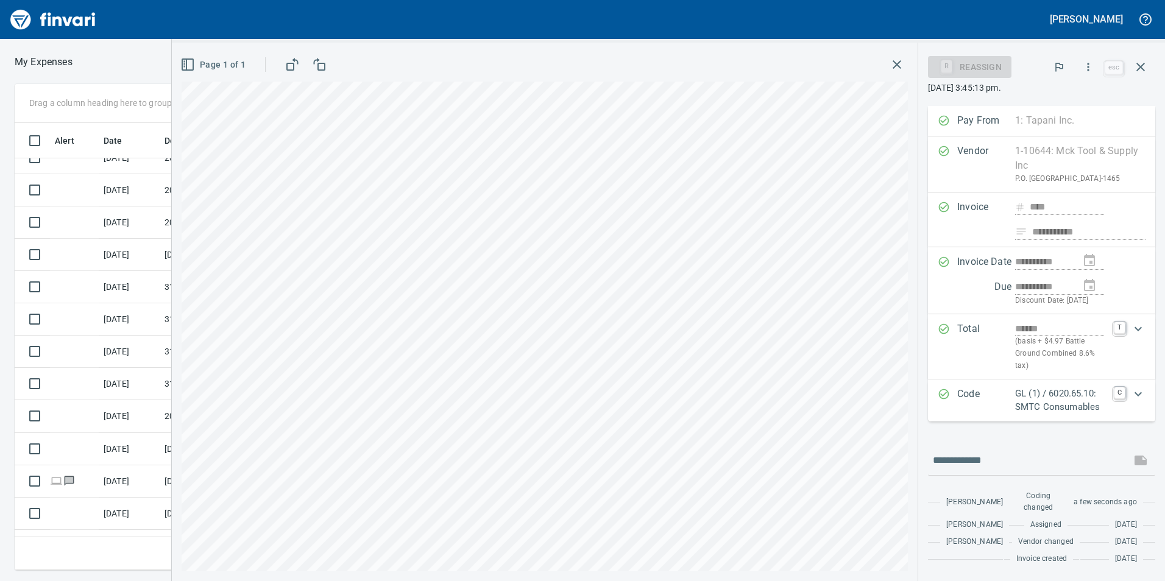
scroll to position [61, 0]
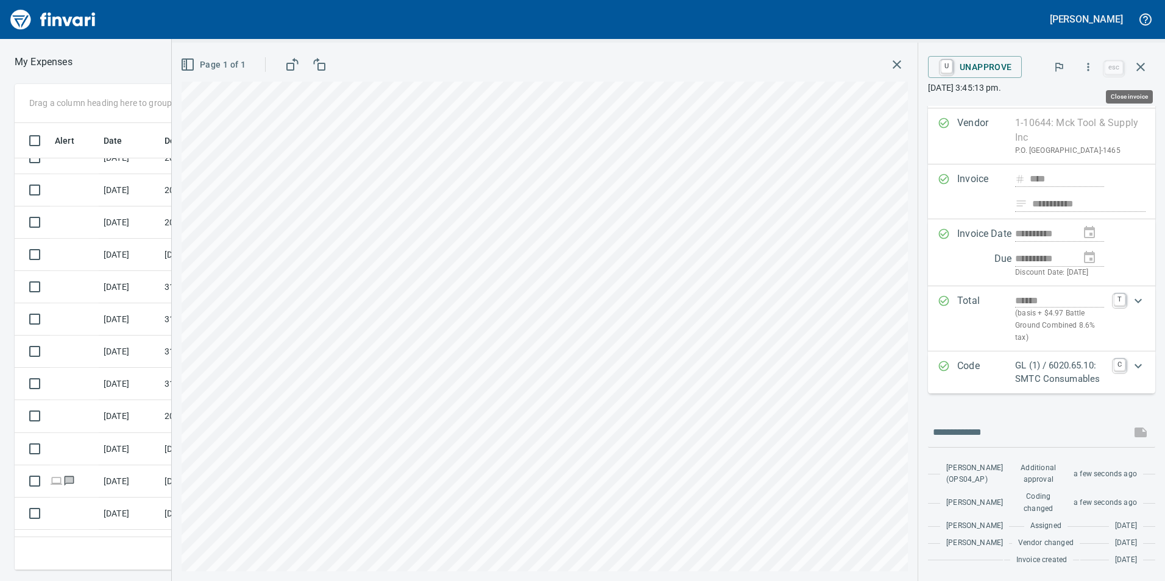
drag, startPoint x: 1139, startPoint y: 70, endPoint x: 1103, endPoint y: 98, distance: 45.1
click at [1138, 71] on icon "button" at bounding box center [1140, 67] width 15 height 15
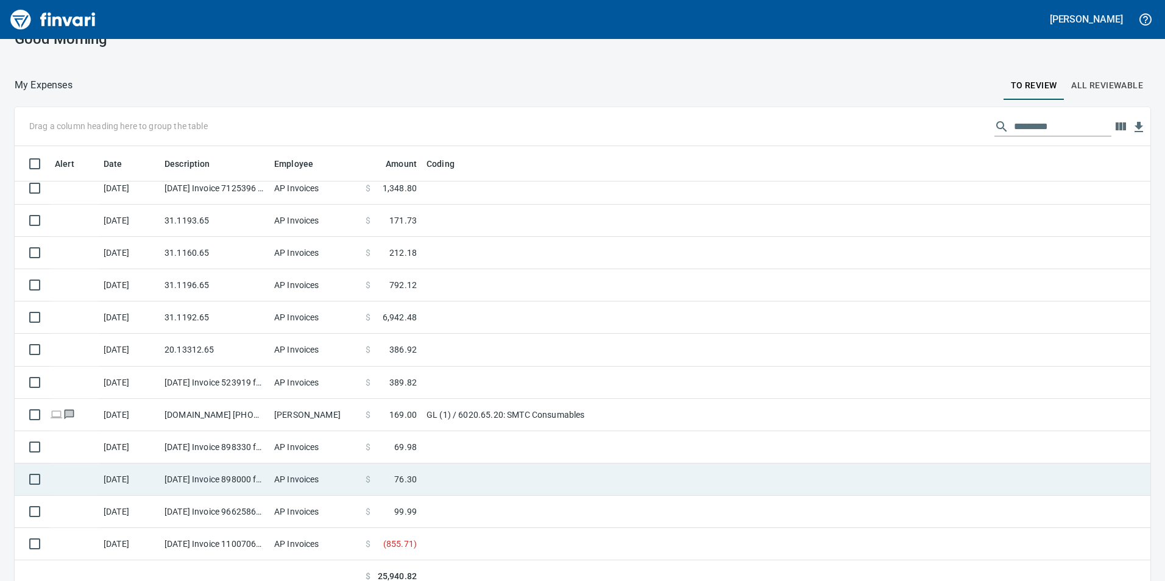
scroll to position [35, 0]
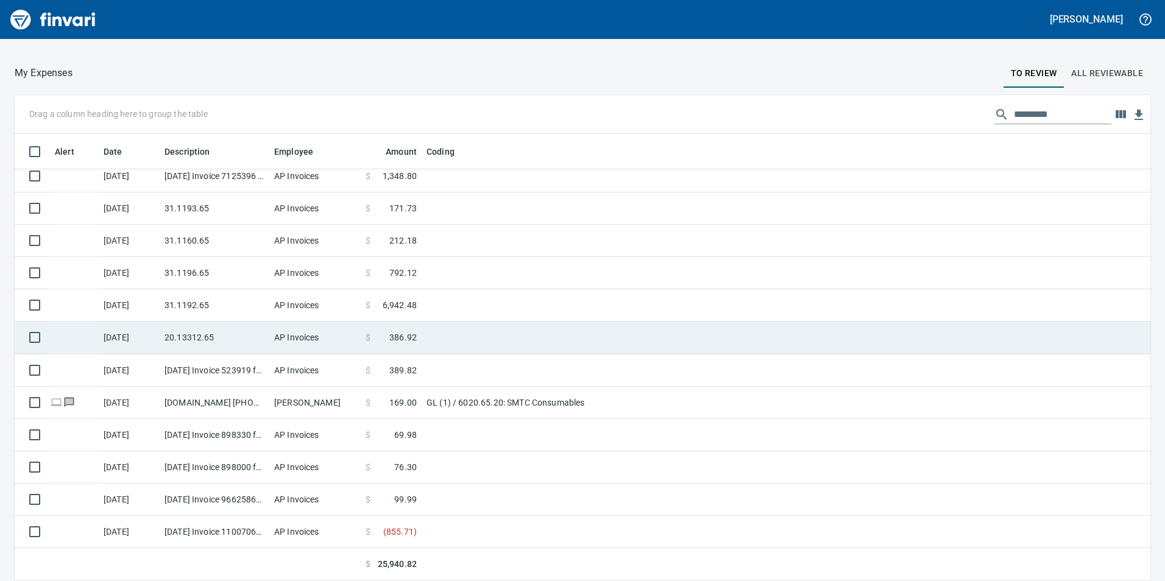
click at [238, 340] on td "20.13312.65" at bounding box center [215, 338] width 110 height 32
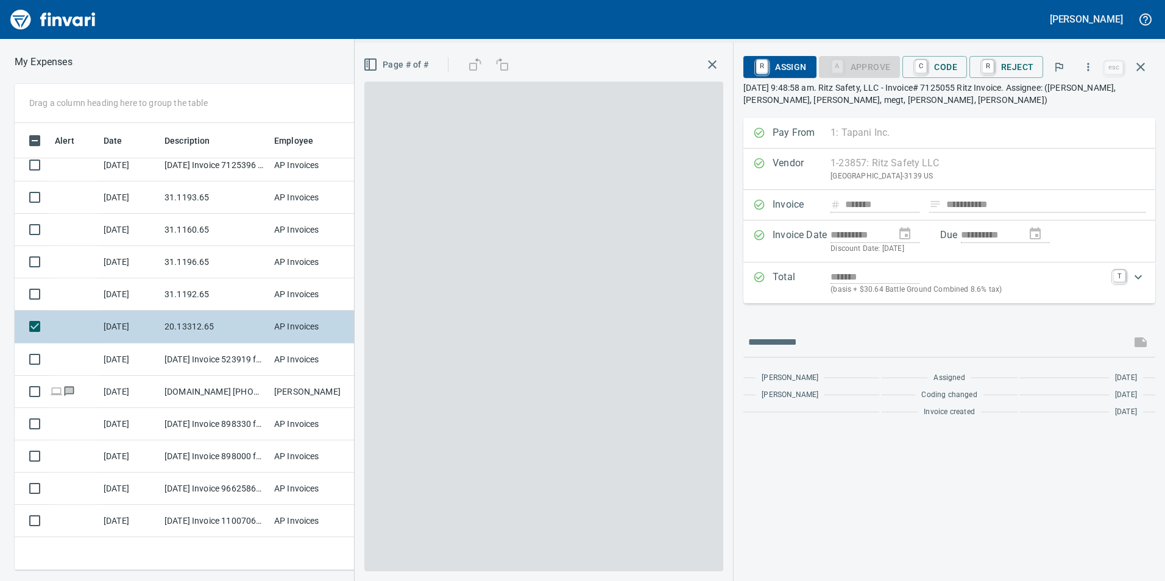
scroll to position [438, 813]
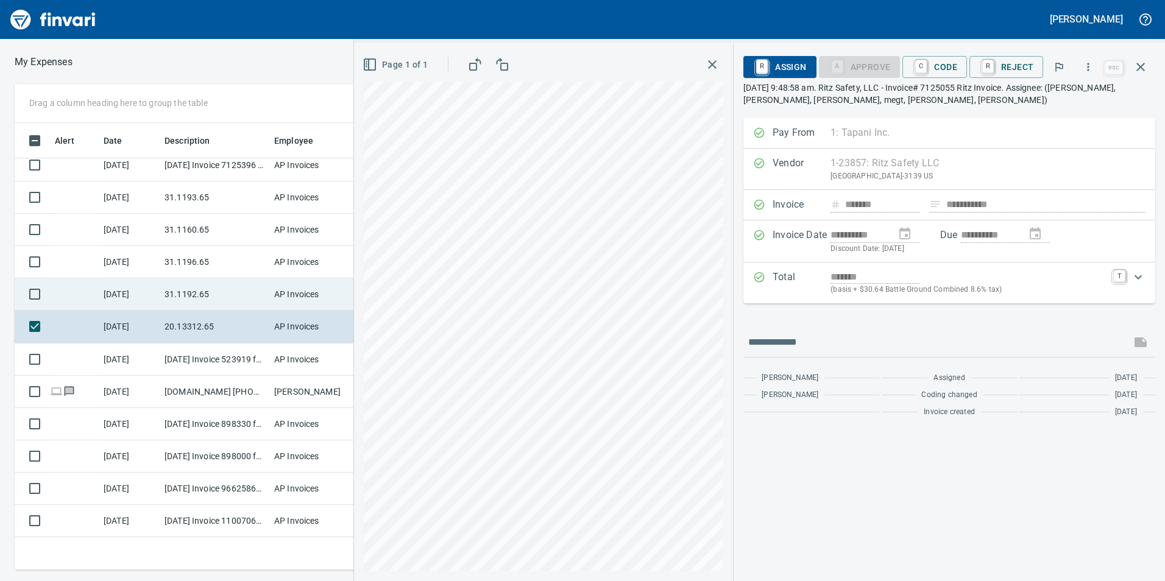
click at [182, 294] on td "31.1192.65" at bounding box center [215, 294] width 110 height 32
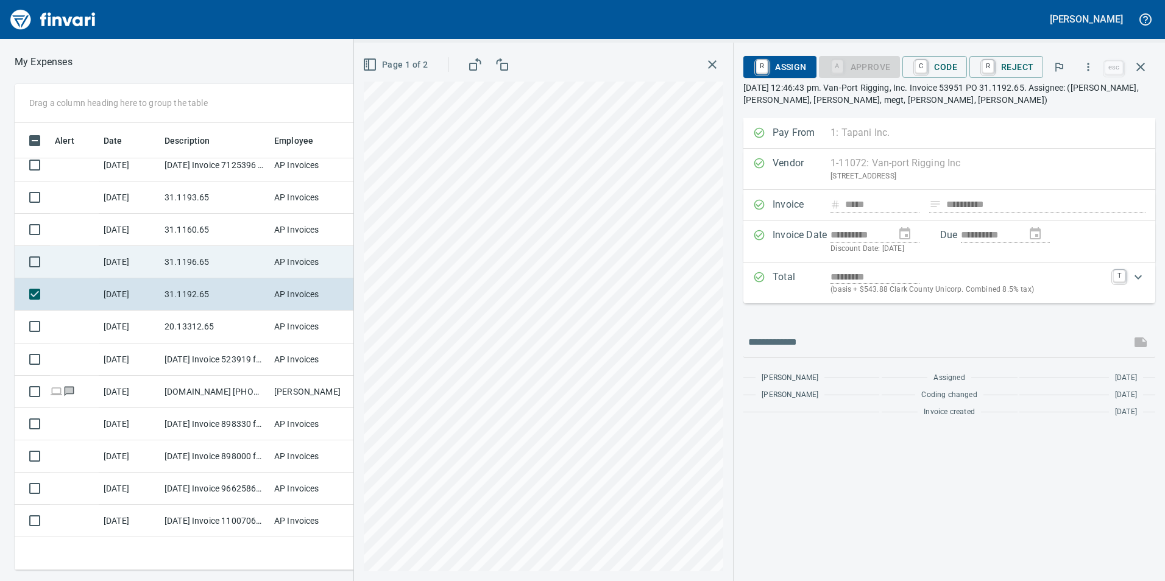
click at [189, 264] on td "31.1196.65" at bounding box center [215, 262] width 110 height 32
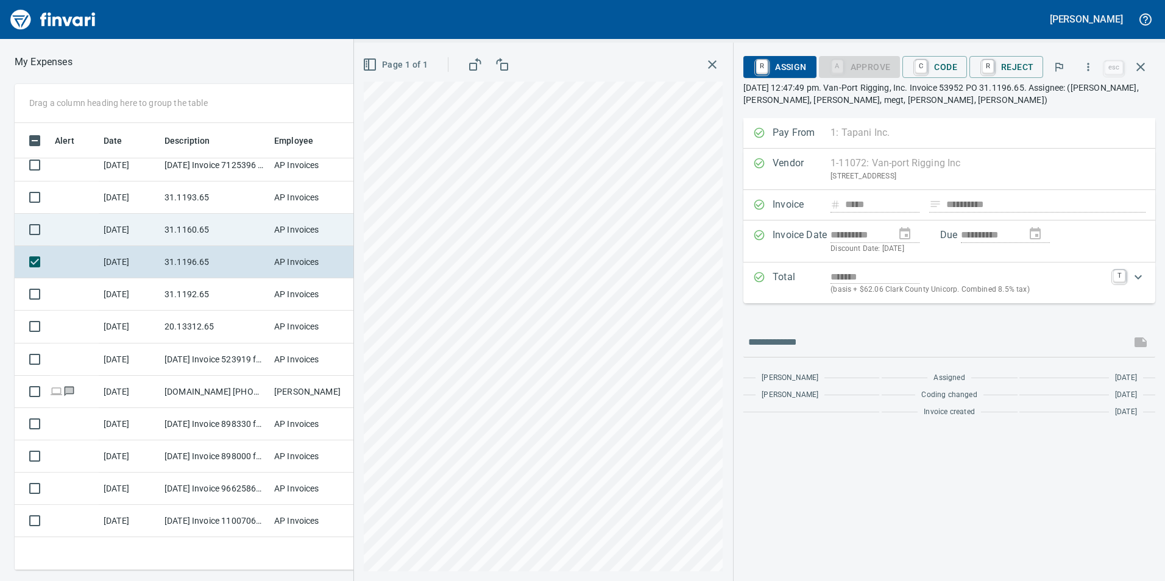
click at [187, 235] on td "31.1160.65" at bounding box center [215, 230] width 110 height 32
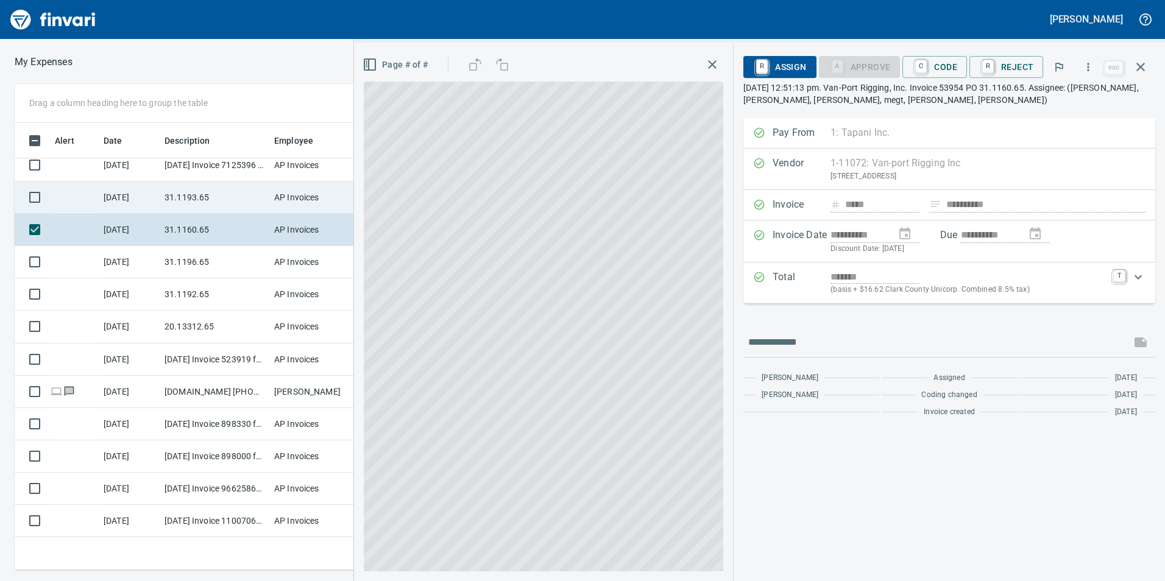
click at [190, 194] on td "31.1193.65" at bounding box center [215, 198] width 110 height 32
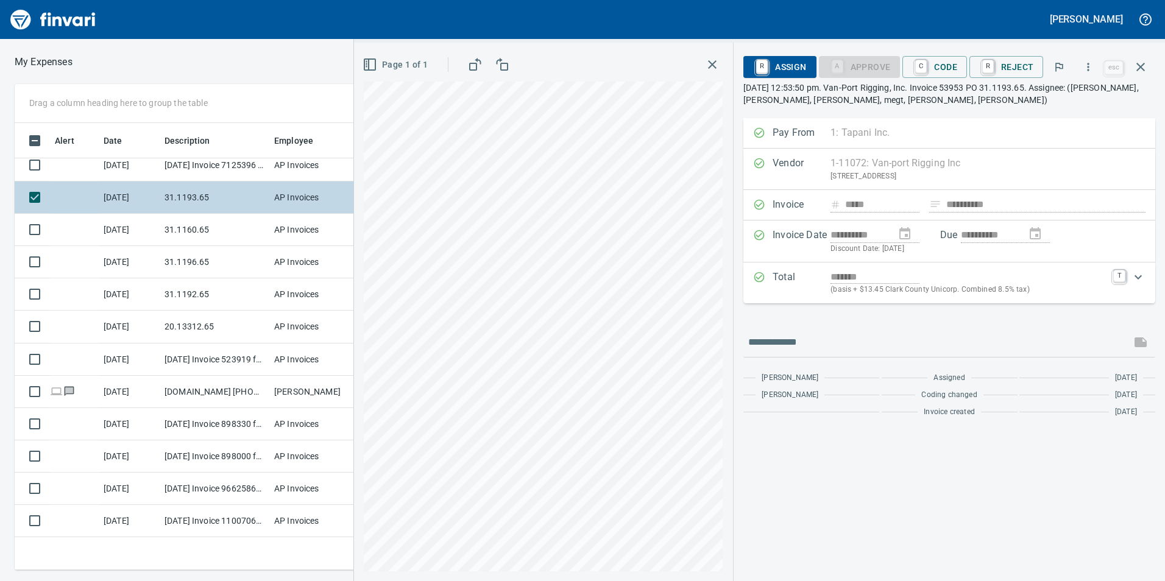
scroll to position [207, 0]
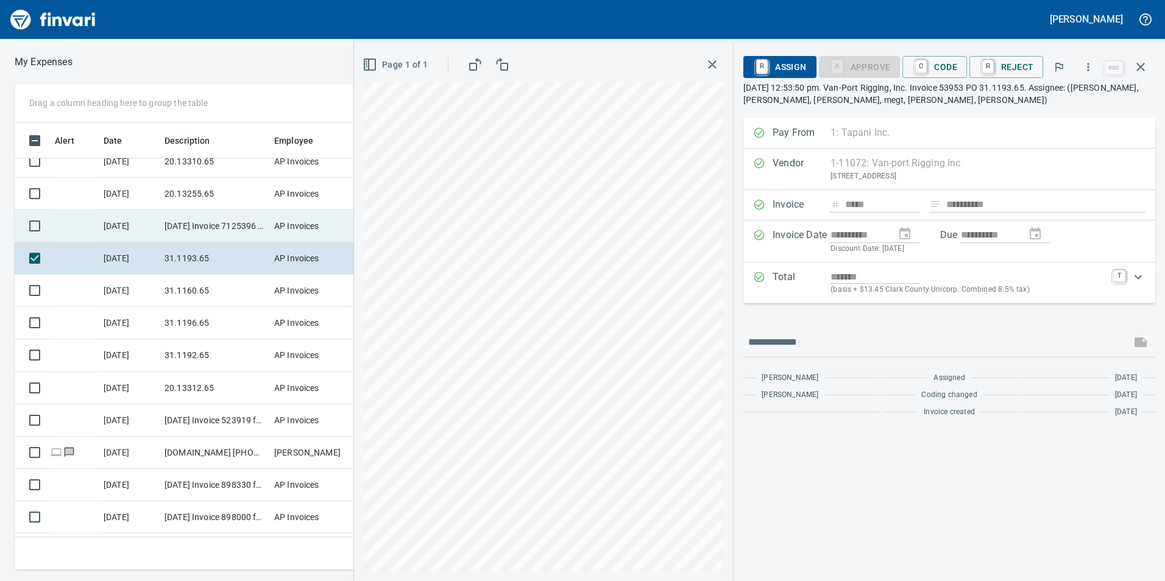
click at [183, 227] on td "[DATE] Invoice 7125396 from Ritz Safety LLC (1-23857)" at bounding box center [215, 226] width 110 height 32
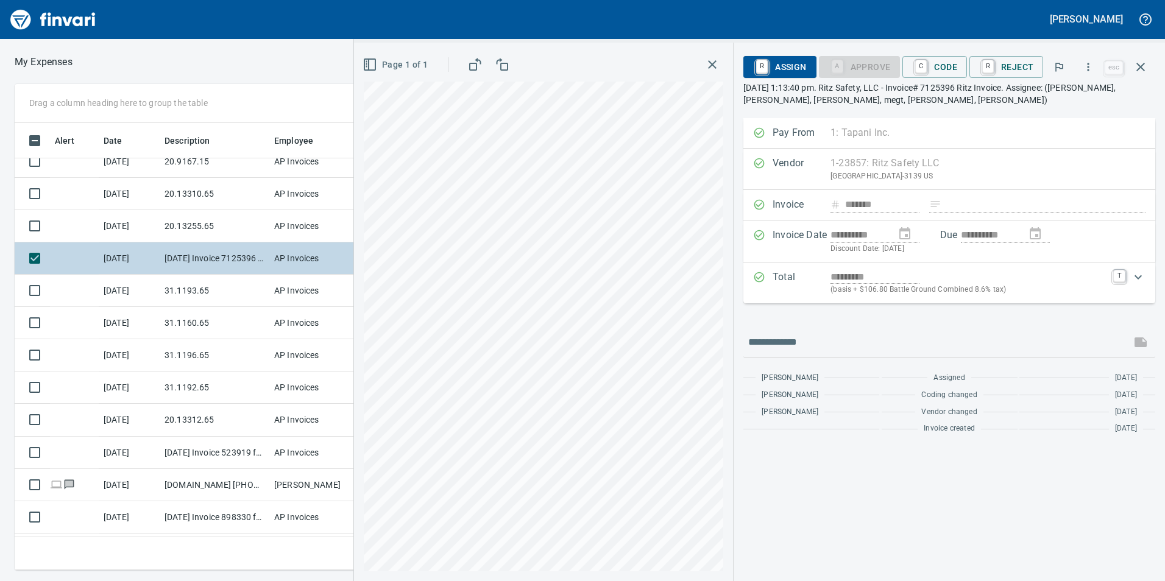
scroll to position [146, 0]
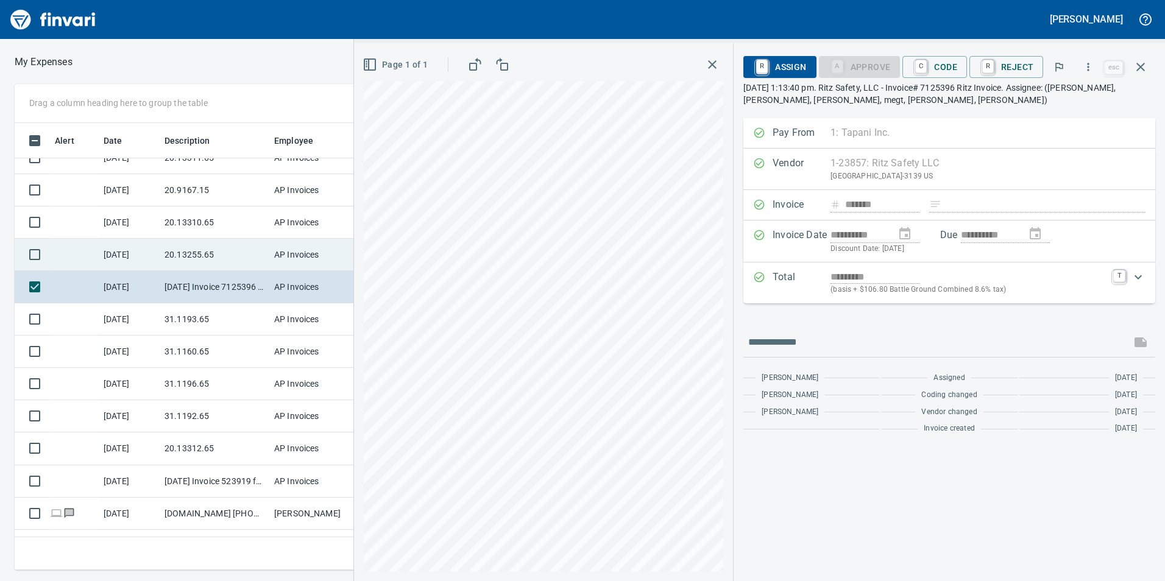
click at [176, 243] on td "20.13255.65" at bounding box center [215, 255] width 110 height 32
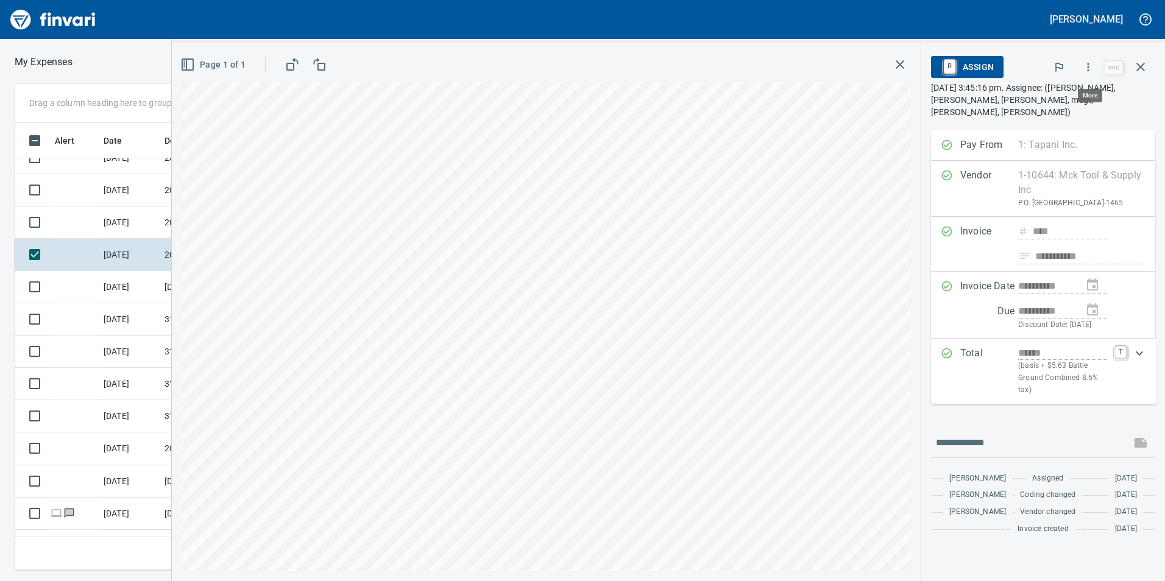
scroll to position [438, 813]
drag, startPoint x: 1095, startPoint y: 68, endPoint x: 1090, endPoint y: 74, distance: 7.8
click at [1090, 74] on button "button" at bounding box center [1088, 67] width 27 height 27
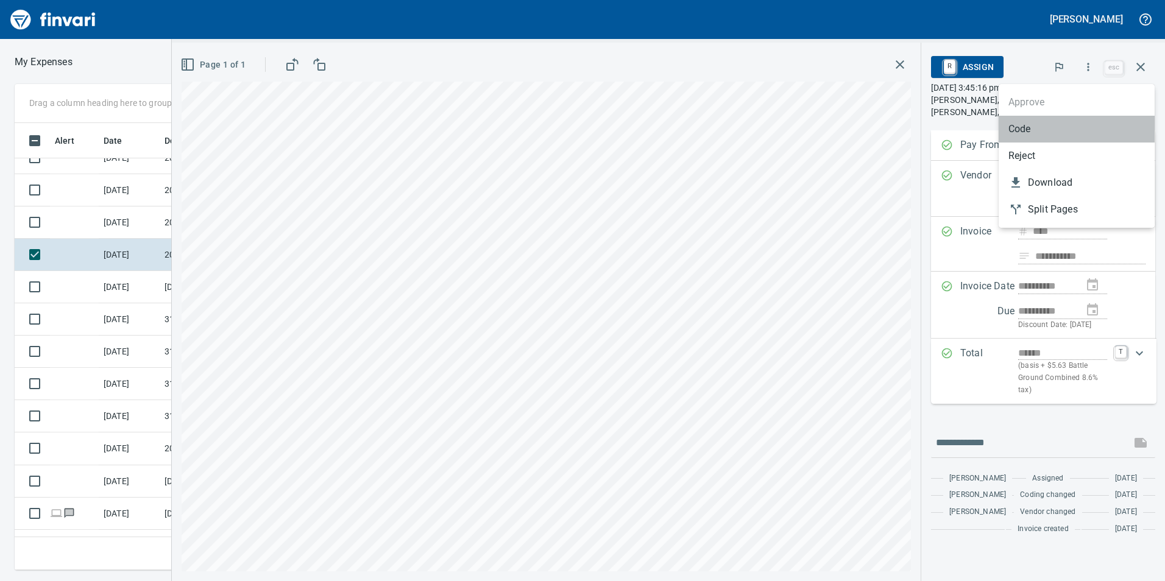
drag, startPoint x: 1016, startPoint y: 134, endPoint x: 1011, endPoint y: 163, distance: 29.8
click at [1017, 134] on span "Code" at bounding box center [1076, 129] width 136 height 15
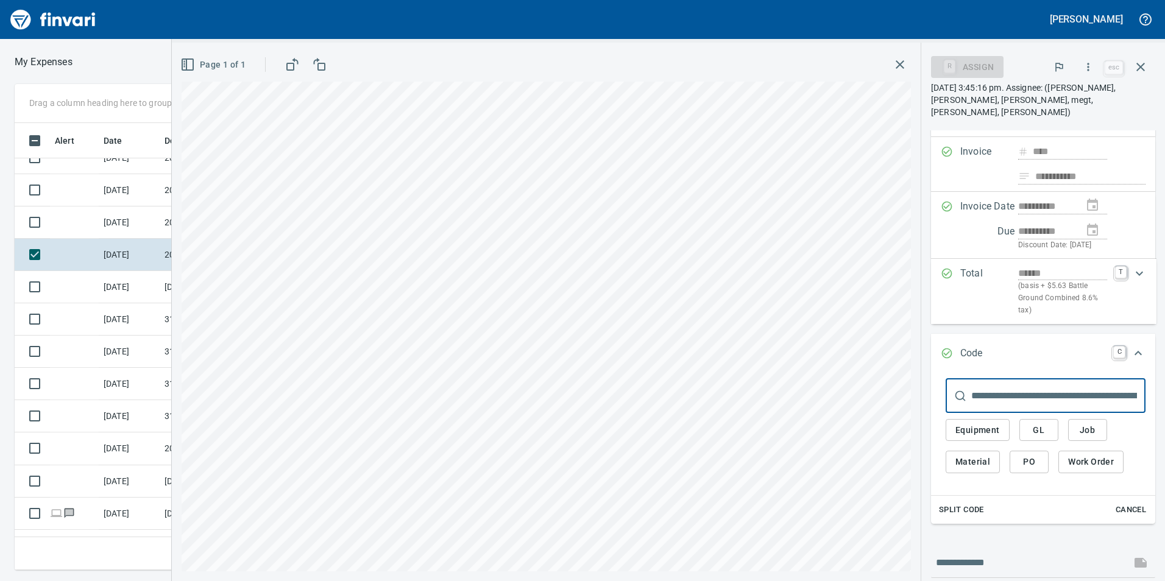
scroll to position [215, 0]
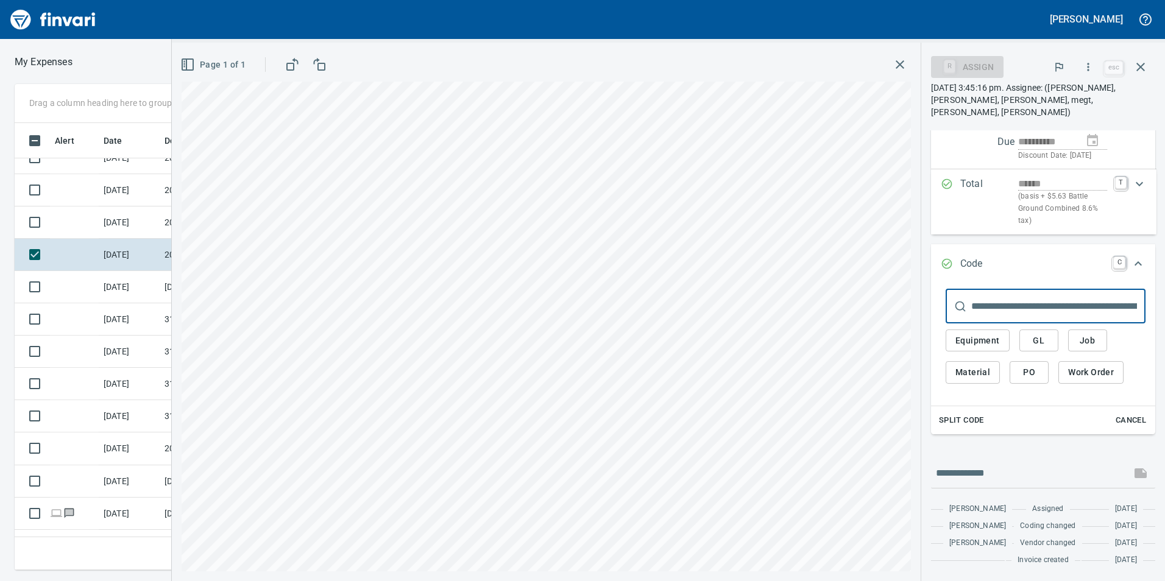
click at [1030, 333] on span "GL" at bounding box center [1038, 340] width 19 height 15
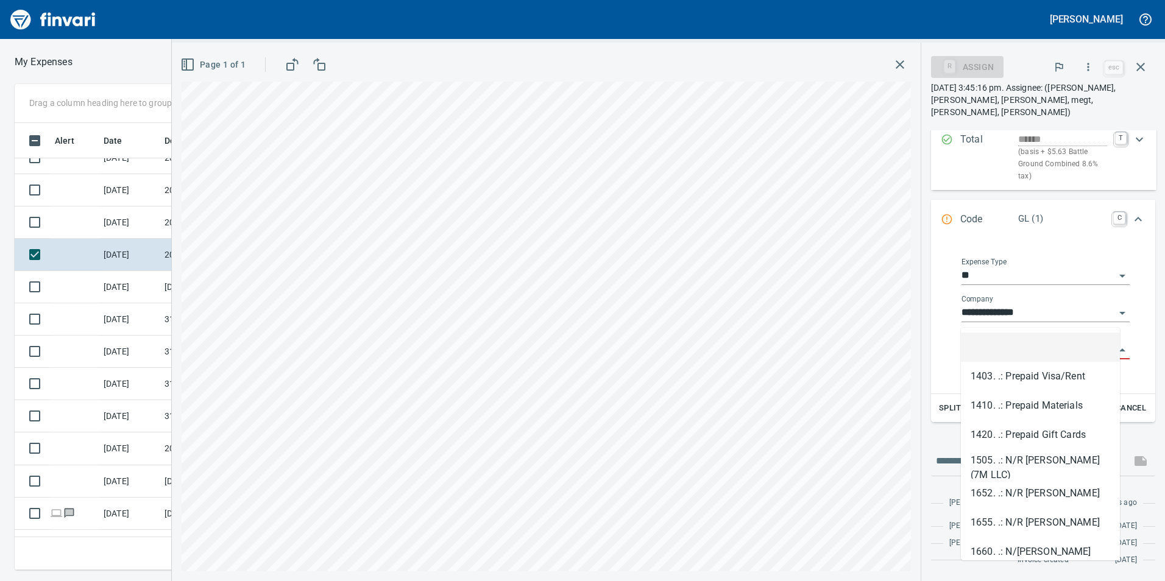
scroll to position [438, 813]
click at [1030, 342] on input "GL Account" at bounding box center [1038, 350] width 154 height 17
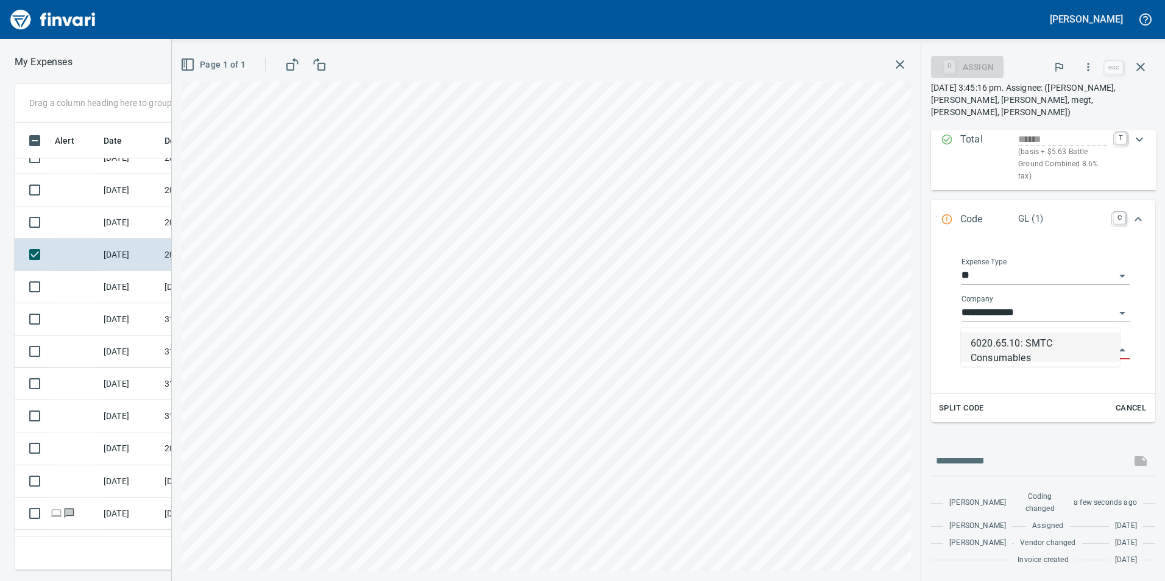
click at [1019, 345] on li "6020.65.10: SMTC Consumables" at bounding box center [1040, 347] width 159 height 29
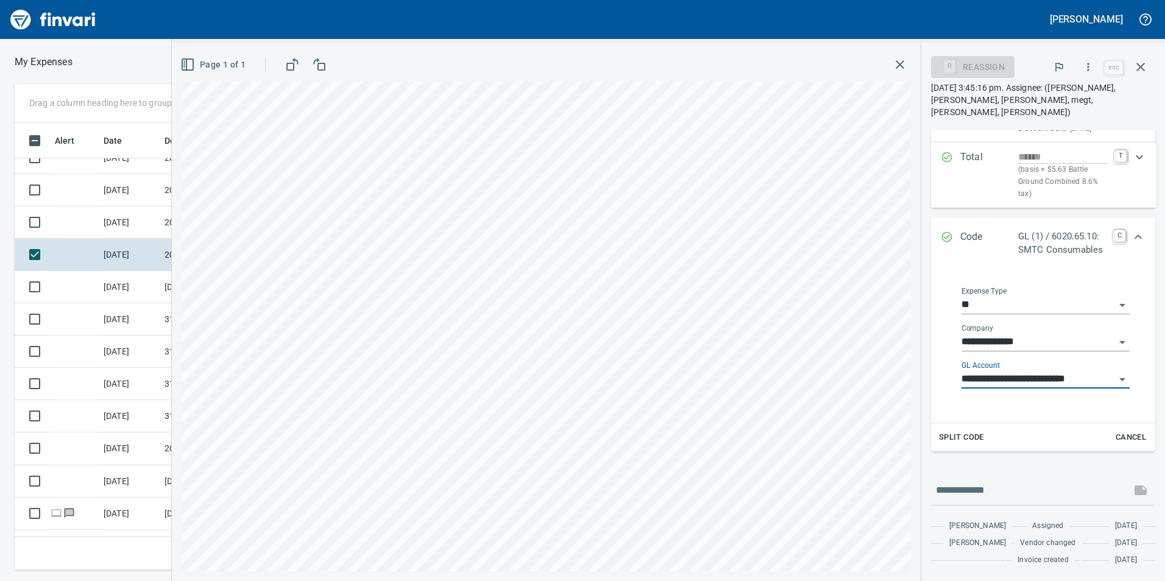
scroll to position [247, 0]
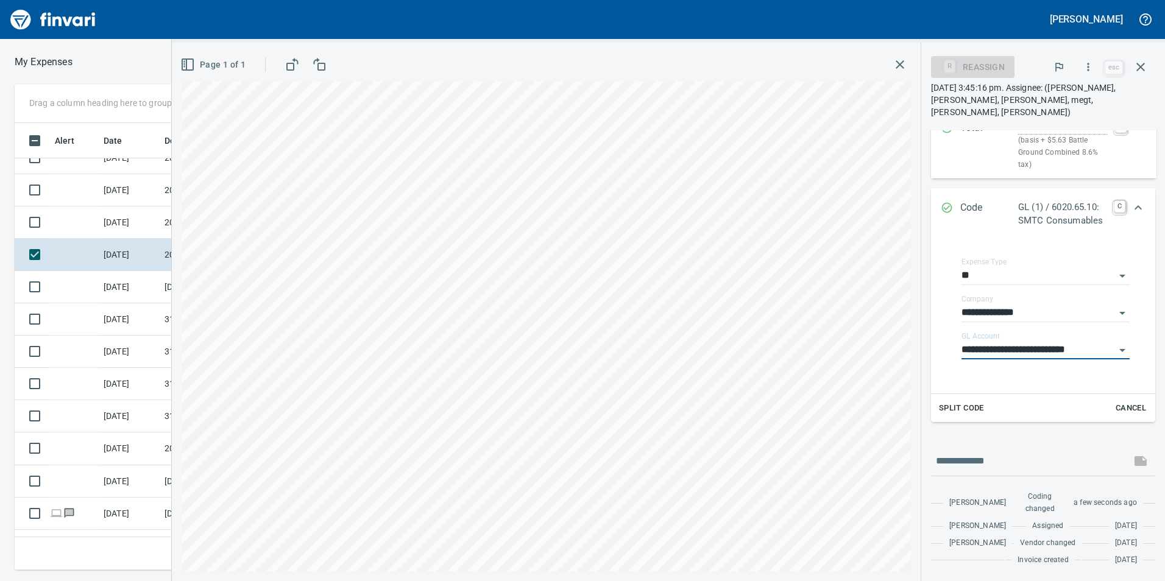
type input "**********"
click at [1130, 196] on div "Expand" at bounding box center [1137, 207] width 29 height 29
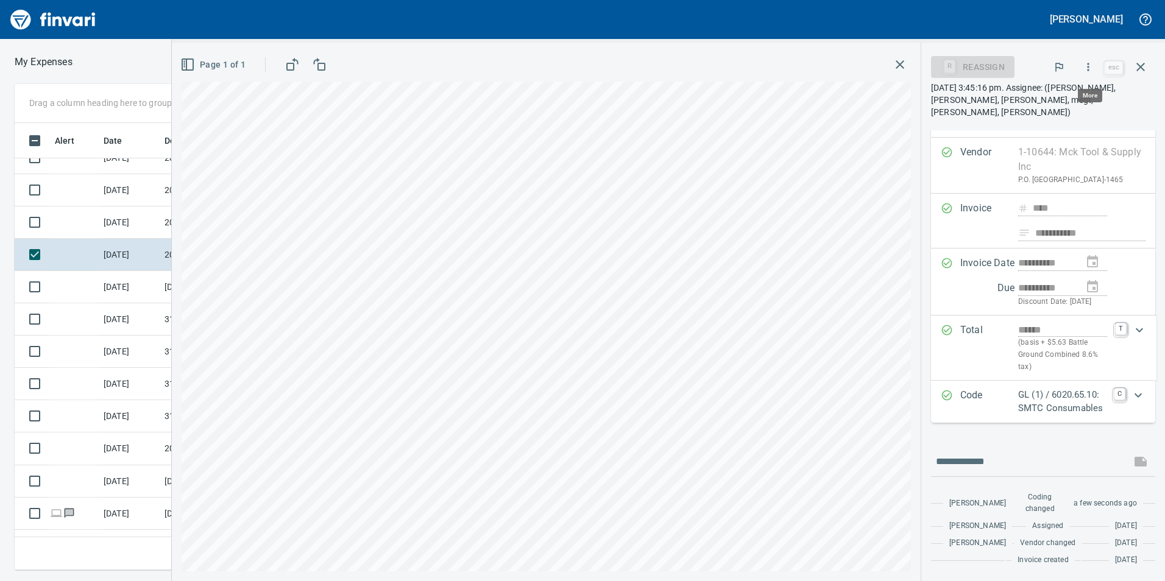
scroll to position [438, 813]
click at [1094, 75] on button "button" at bounding box center [1088, 67] width 27 height 27
drag, startPoint x: 1022, startPoint y: 111, endPoint x: 1005, endPoint y: 149, distance: 41.4
click at [1021, 115] on li "Approve" at bounding box center [1077, 102] width 156 height 27
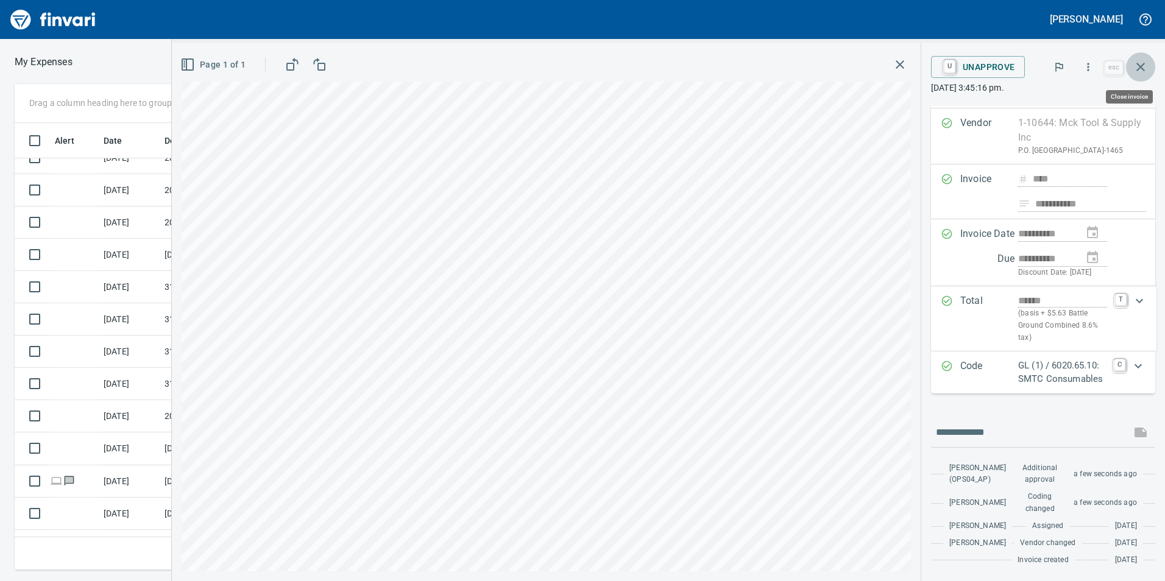
drag, startPoint x: 1152, startPoint y: 68, endPoint x: 1043, endPoint y: 118, distance: 119.7
click at [1151, 69] on button "button" at bounding box center [1140, 66] width 29 height 29
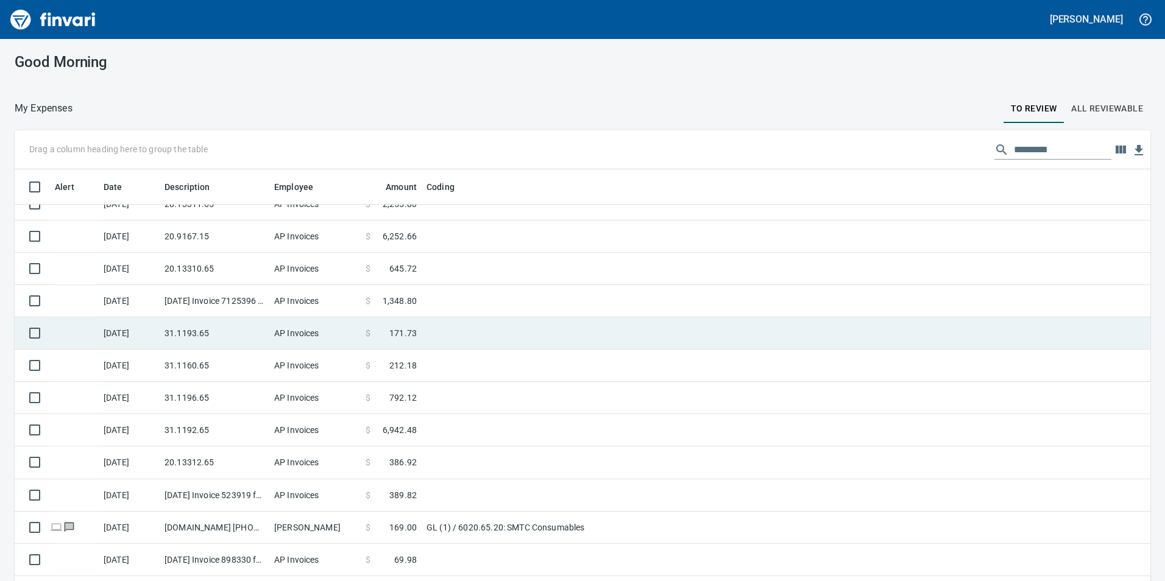
scroll to position [85, 0]
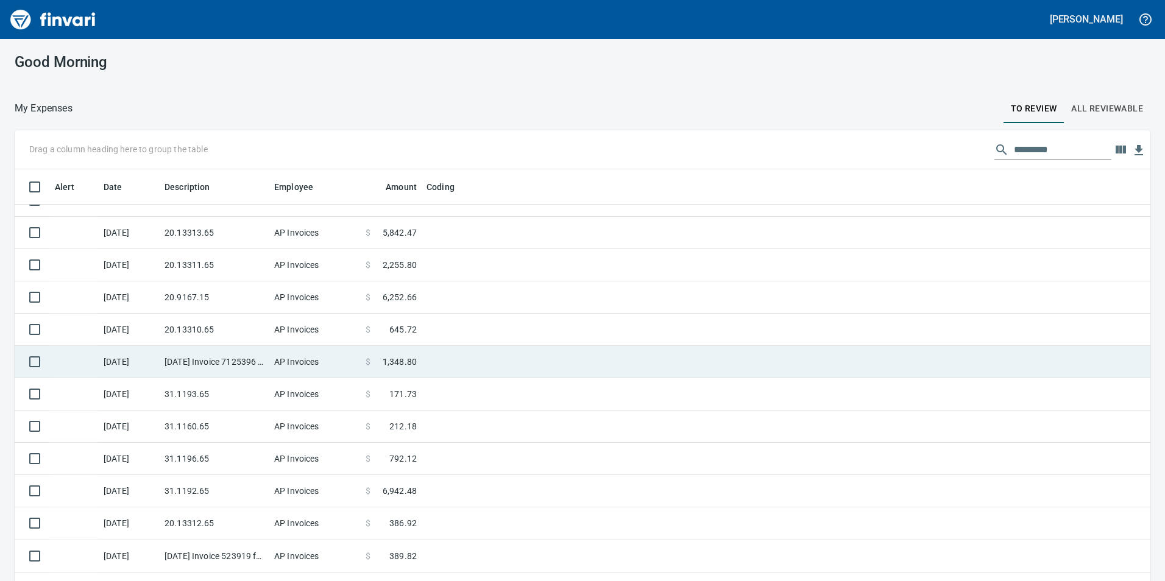
click at [206, 364] on td "[DATE] Invoice 7125396 from Ritz Safety LLC (1-23857)" at bounding box center [215, 362] width 110 height 32
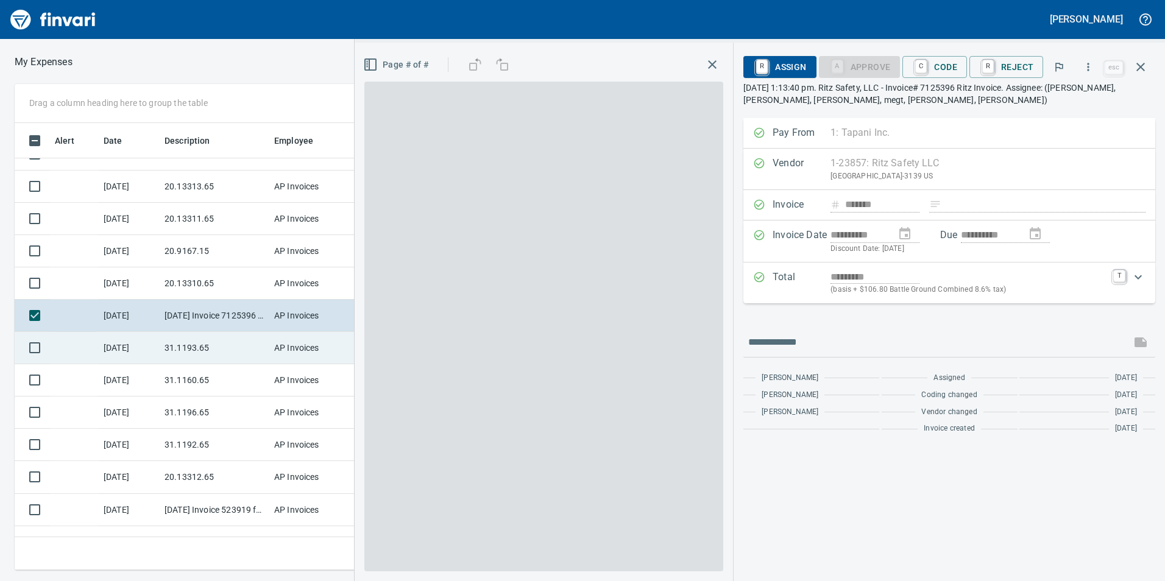
scroll to position [438, 813]
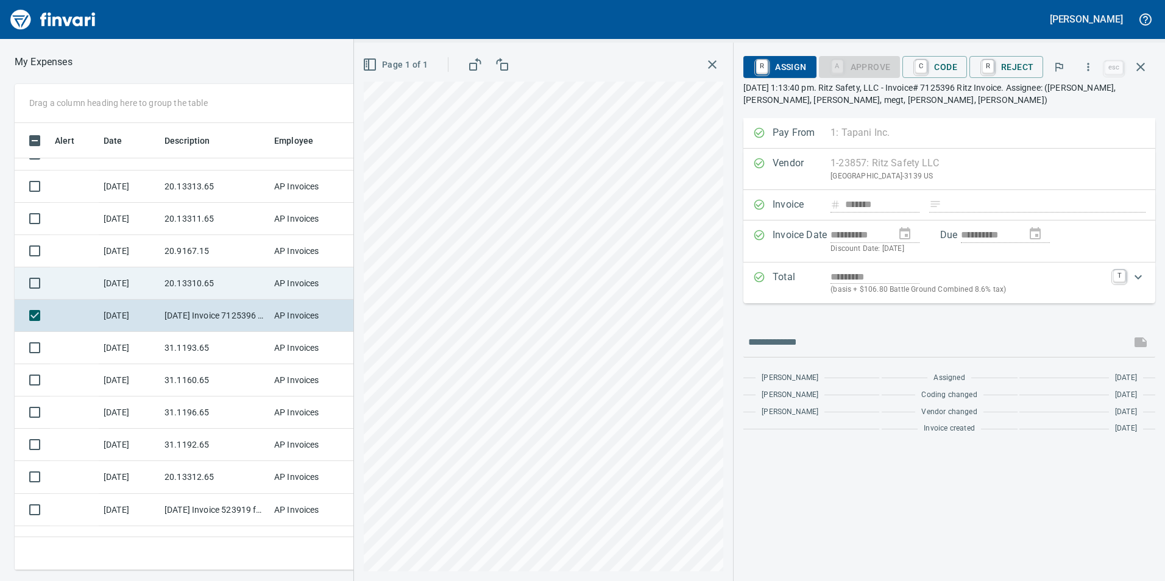
click at [186, 283] on td "20.13310.65" at bounding box center [215, 283] width 110 height 32
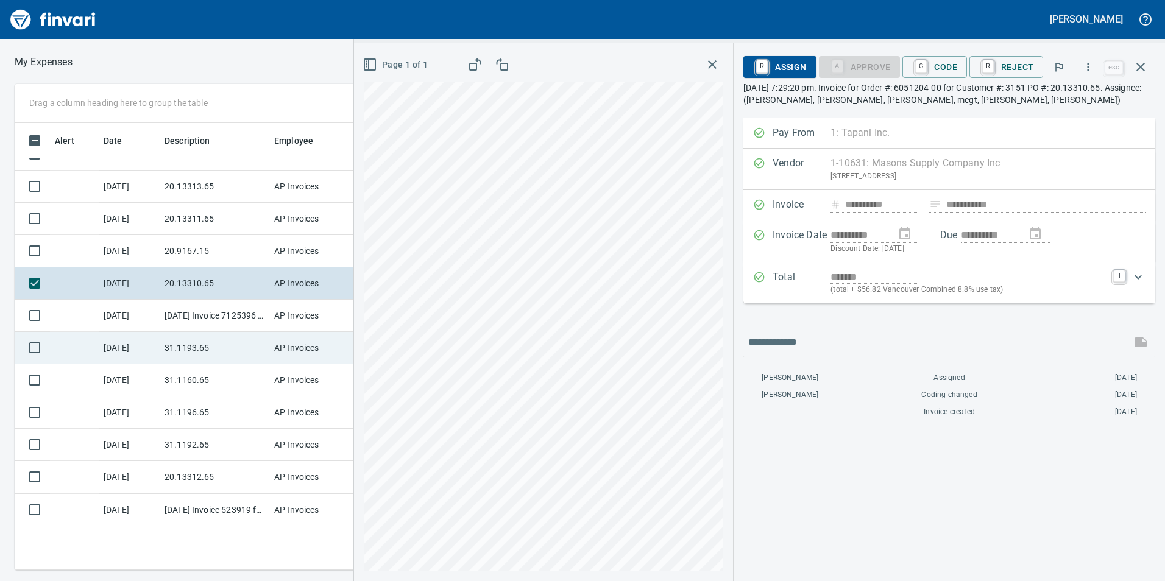
click at [304, 337] on div "Drag a column heading here to group the table Alert Date Description Employee A…" at bounding box center [582, 327] width 1165 height 486
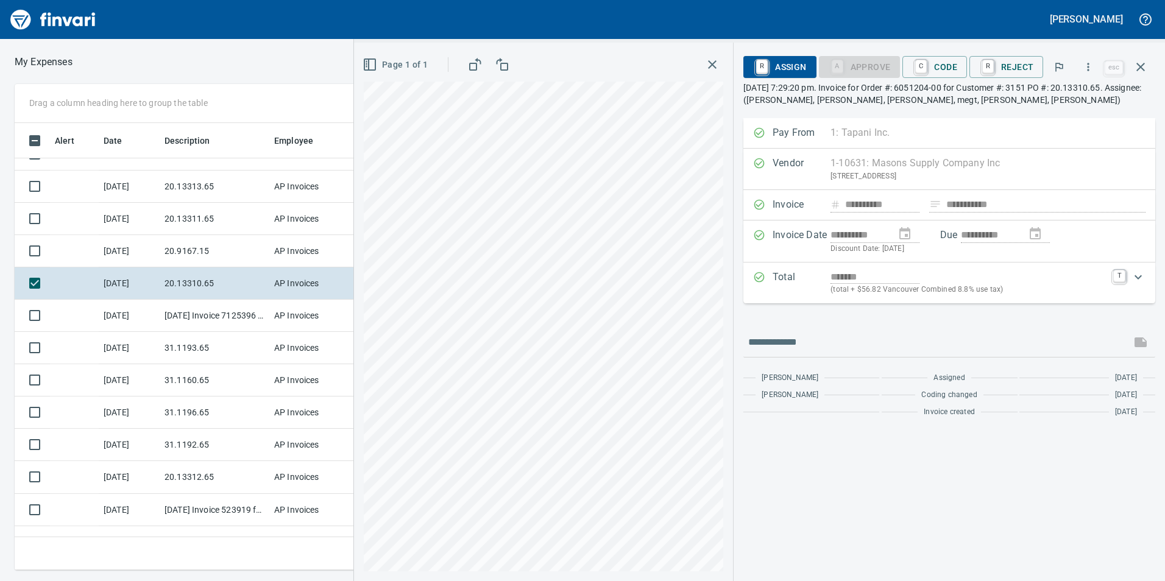
click at [769, 411] on div "**********" at bounding box center [759, 312] width 811 height 539
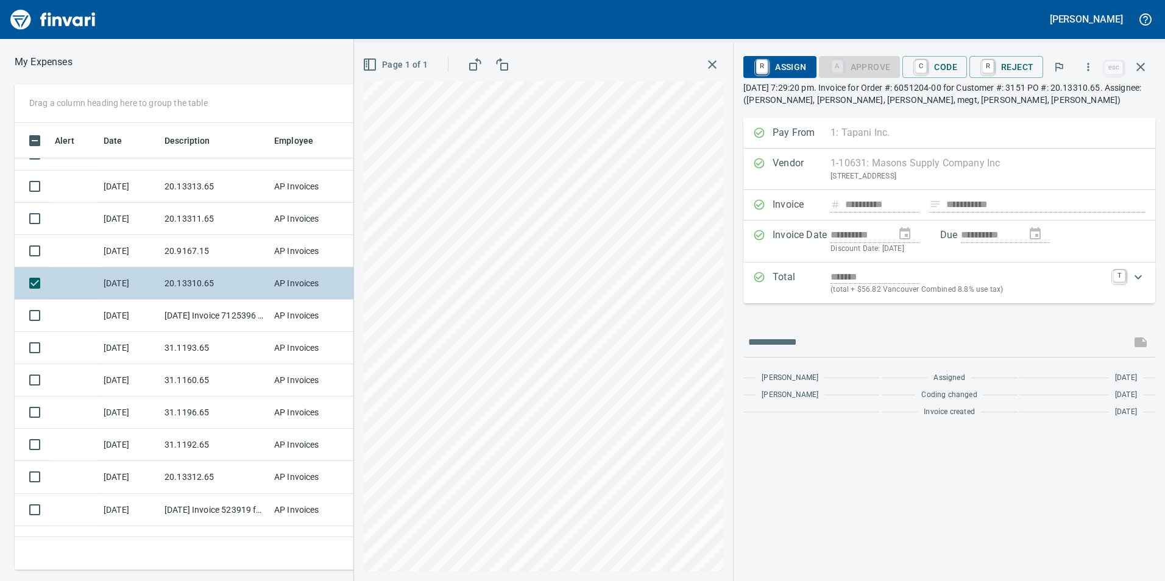
drag, startPoint x: 179, startPoint y: 239, endPoint x: 170, endPoint y: 269, distance: 31.2
click at [182, 250] on td "20.9167.15" at bounding box center [215, 251] width 110 height 32
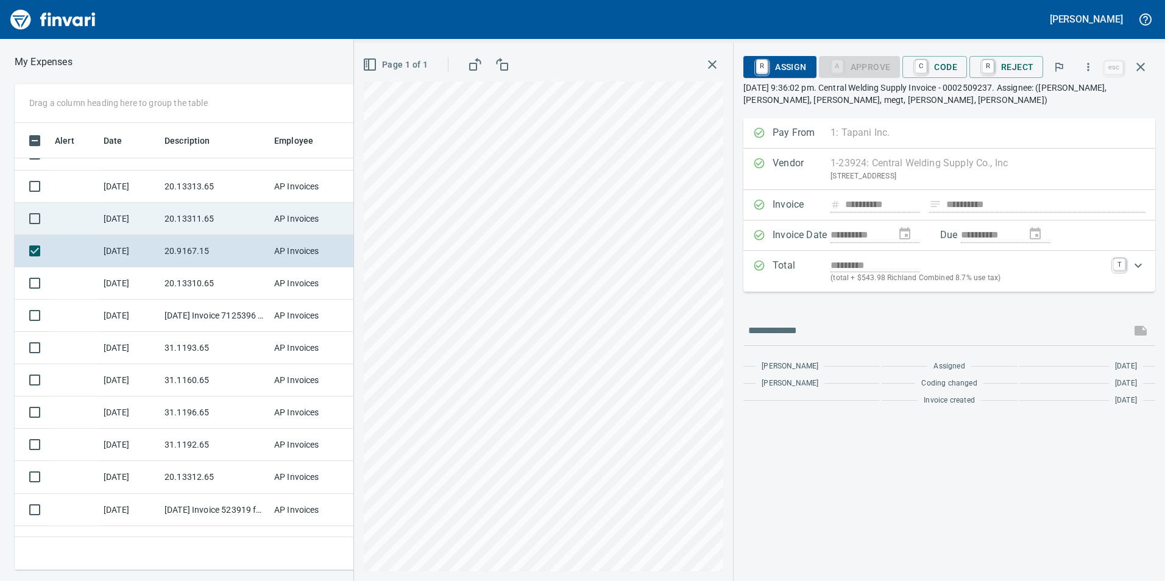
click at [242, 220] on td "20.13311.65" at bounding box center [215, 219] width 110 height 32
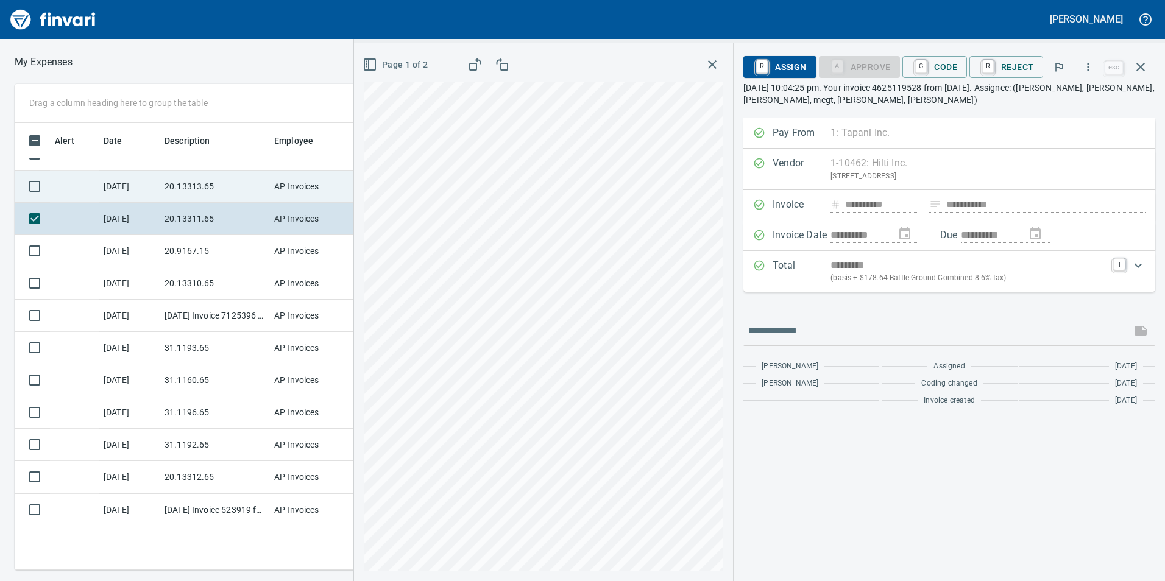
click at [210, 188] on td "20.13313.65" at bounding box center [215, 187] width 110 height 32
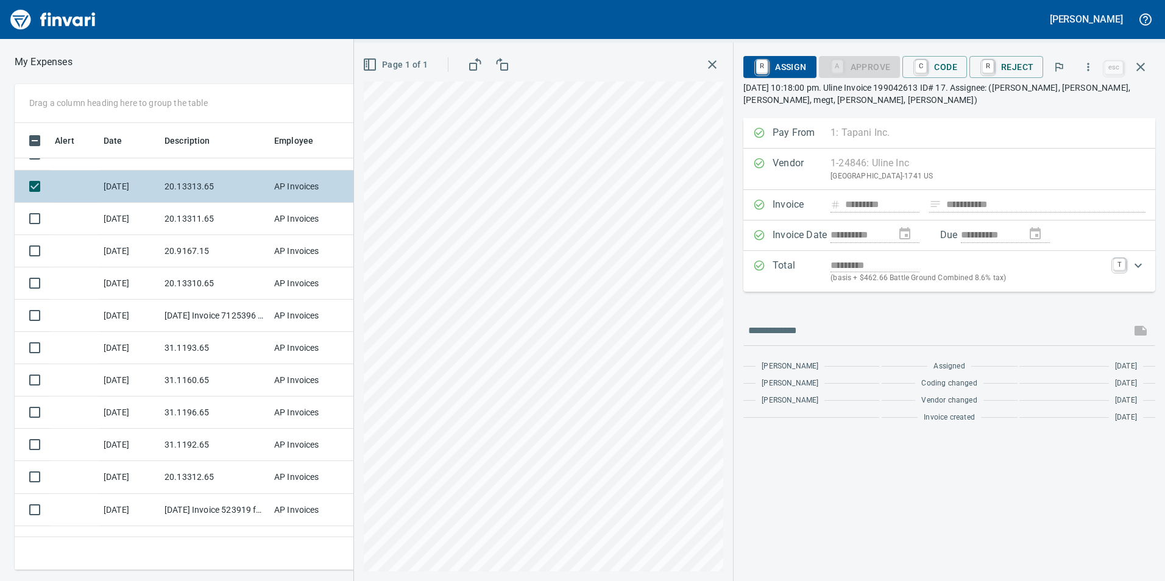
scroll to position [24, 0]
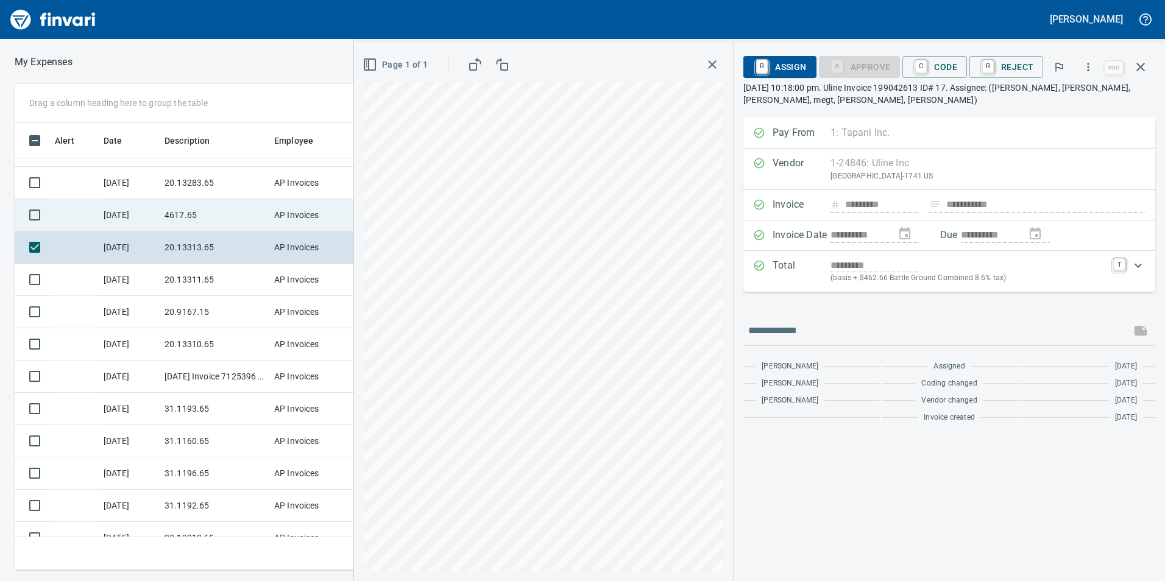
click at [191, 222] on td "4617.65" at bounding box center [215, 215] width 110 height 32
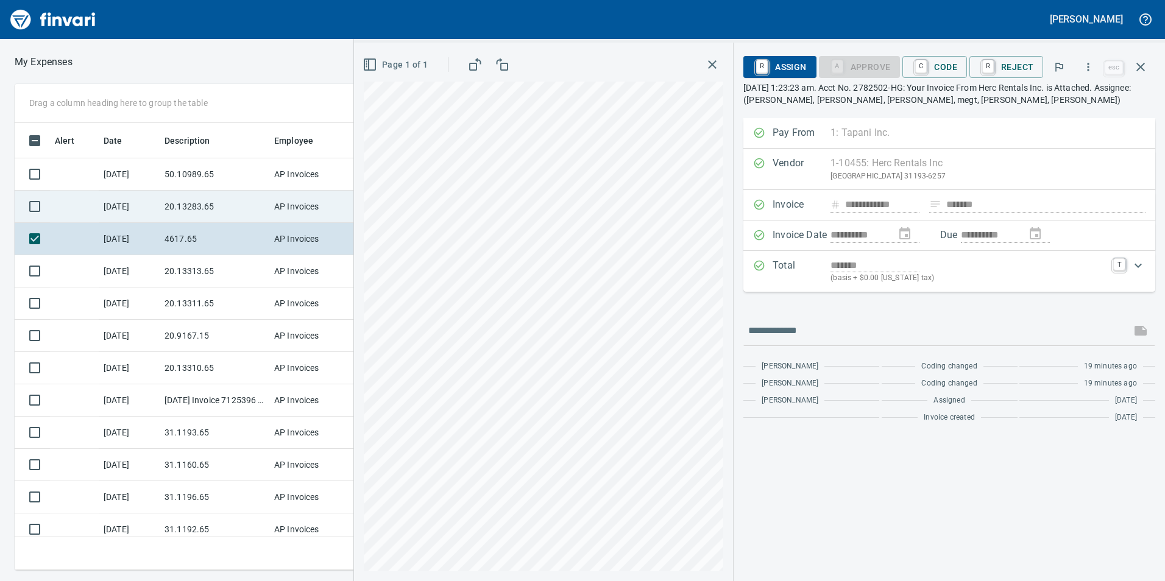
click at [188, 200] on td "20.13283.65" at bounding box center [215, 207] width 110 height 32
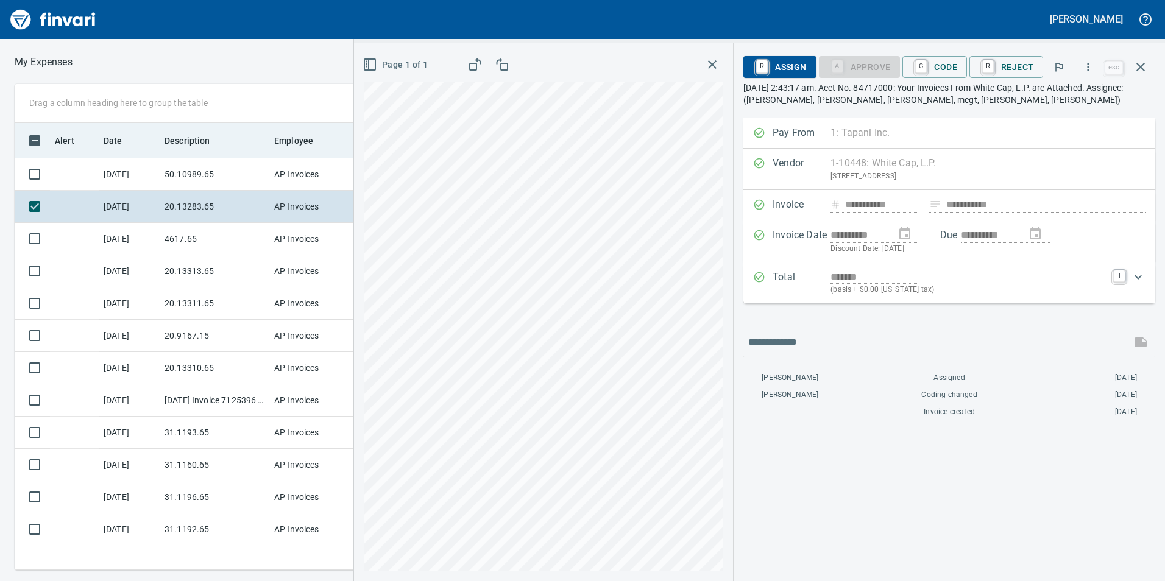
click at [193, 155] on th "Description" at bounding box center [215, 140] width 110 height 35
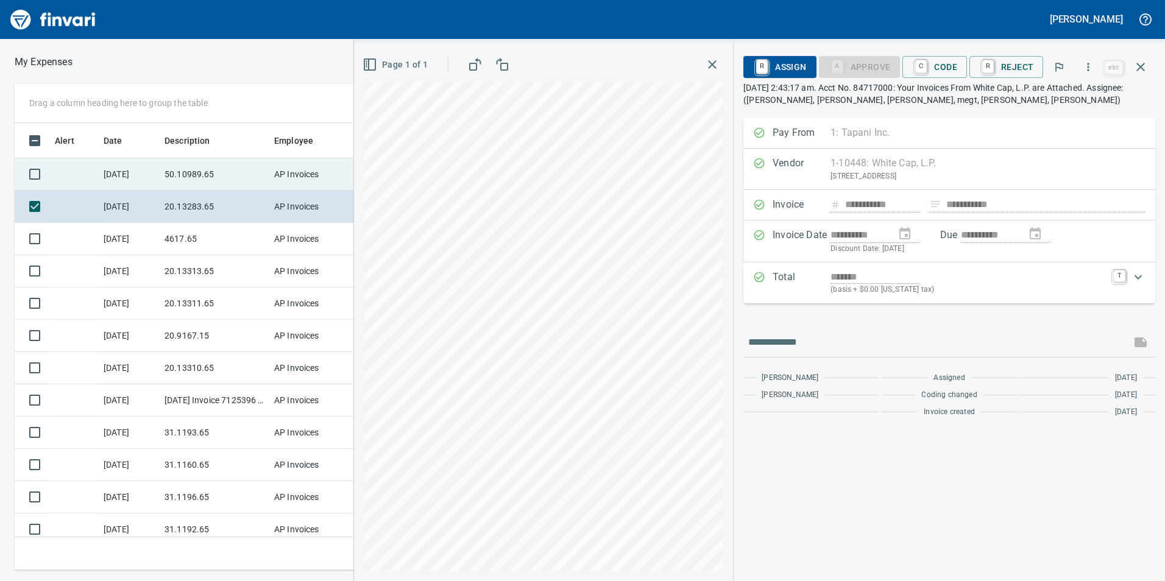
click at [193, 174] on td "50.10989.65" at bounding box center [215, 174] width 110 height 32
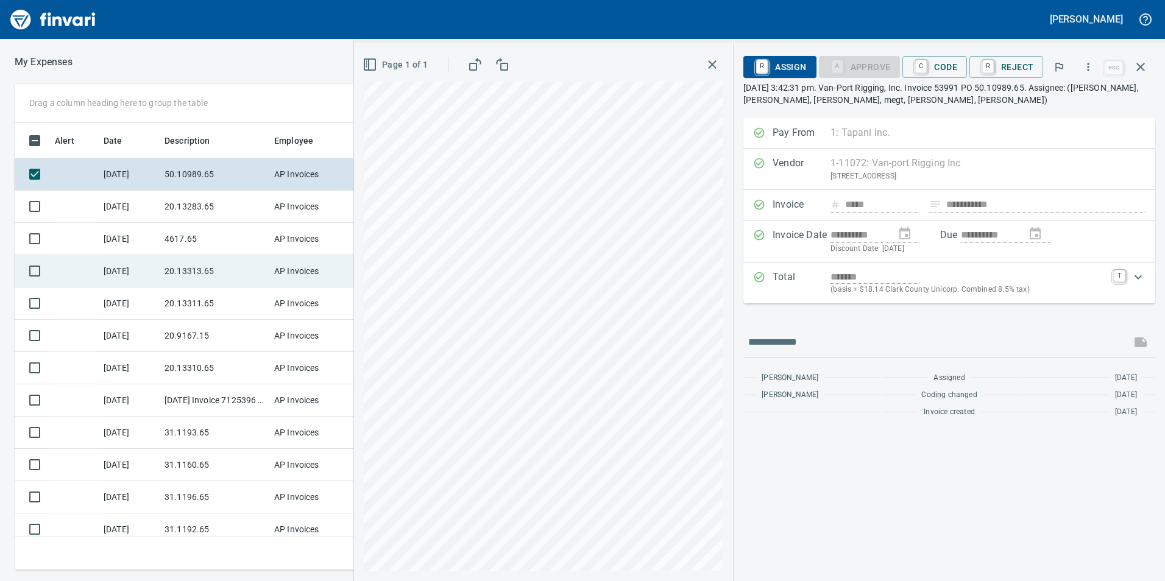
click at [233, 277] on td "20.13313.65" at bounding box center [215, 271] width 110 height 32
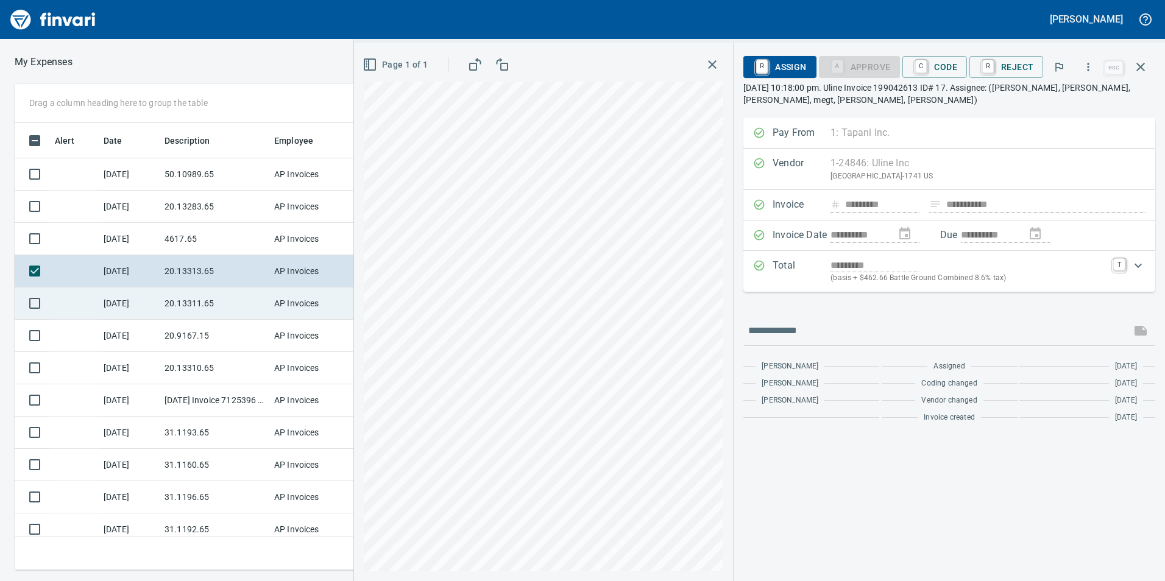
drag, startPoint x: 219, startPoint y: 294, endPoint x: 219, endPoint y: 309, distance: 14.6
click at [219, 295] on td "20.13311.65" at bounding box center [215, 304] width 110 height 32
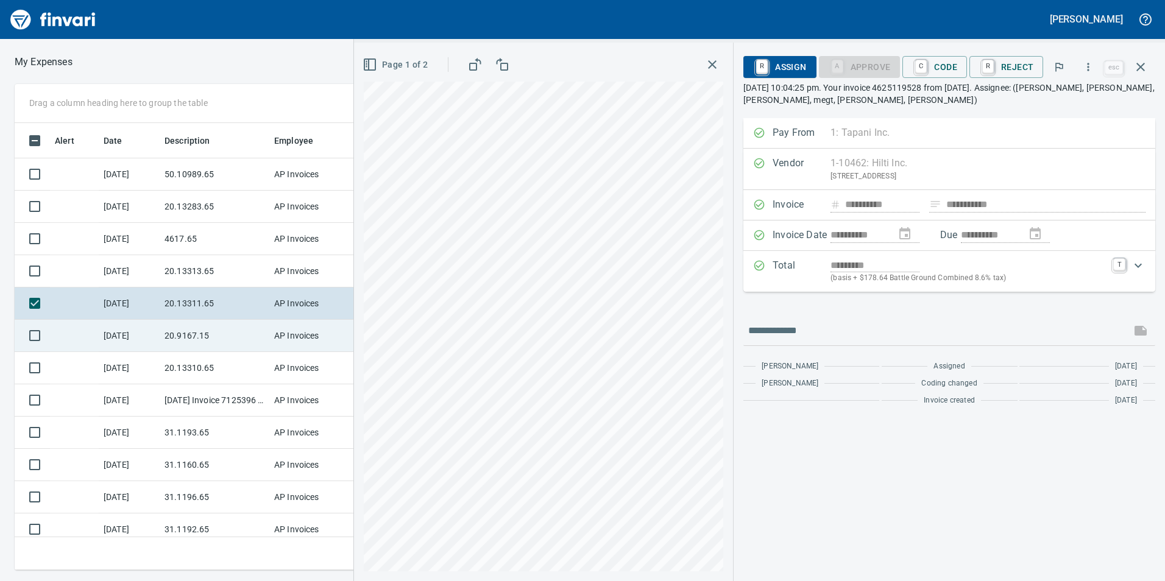
click at [213, 328] on td "20.9167.15" at bounding box center [215, 336] width 110 height 32
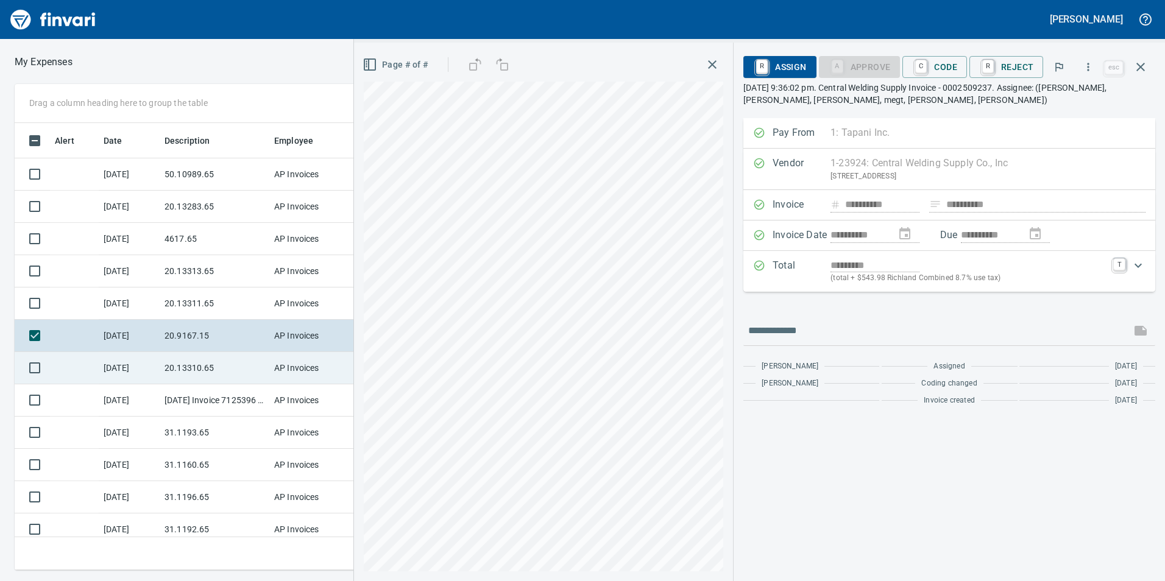
click at [207, 359] on td "20.13310.65" at bounding box center [215, 368] width 110 height 32
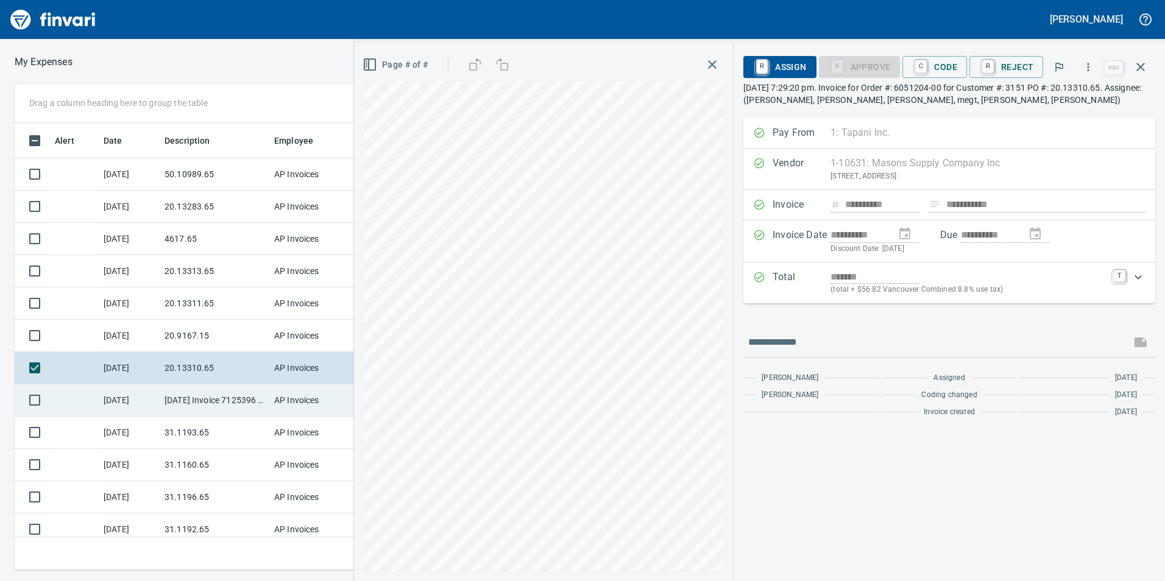
scroll to position [61, 0]
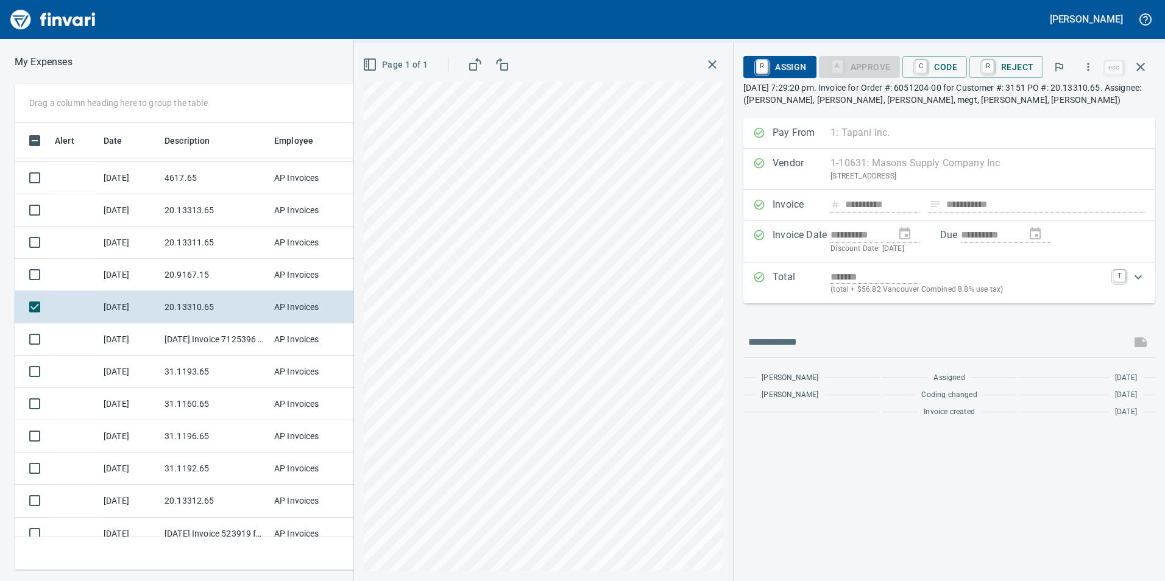
click at [938, 213] on div "**********" at bounding box center [759, 312] width 811 height 539
click at [187, 377] on div "Drag a column heading here to group the table Alert Date Description Employee A…" at bounding box center [582, 327] width 1165 height 486
click at [941, 211] on div "**********" at bounding box center [759, 312] width 811 height 539
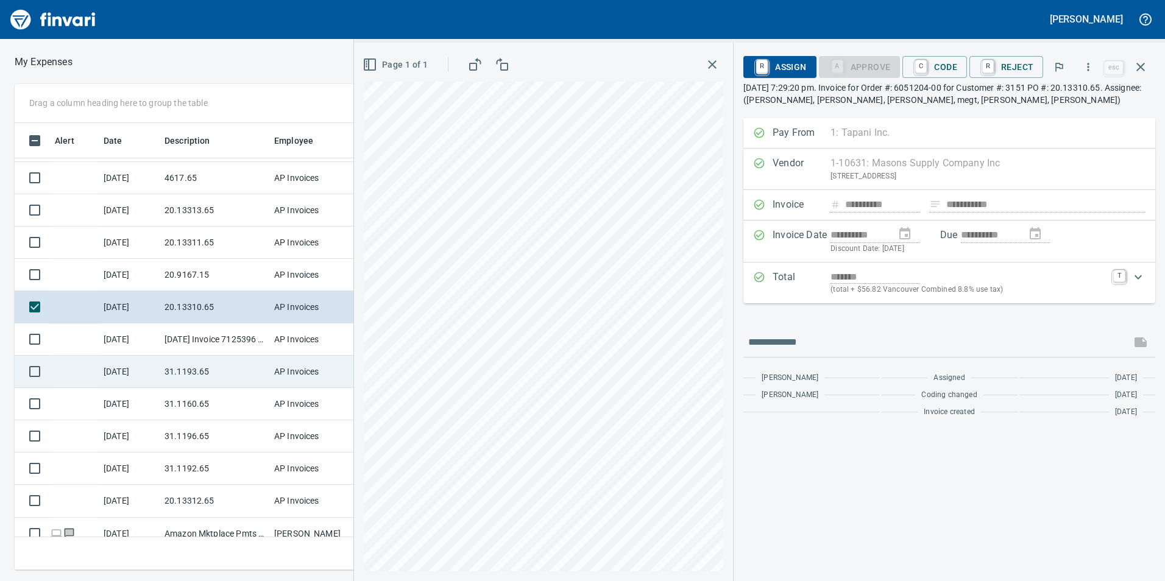
click at [341, 356] on div "Drag a column heading here to group the table Alert Date Description Employee A…" at bounding box center [582, 327] width 1165 height 486
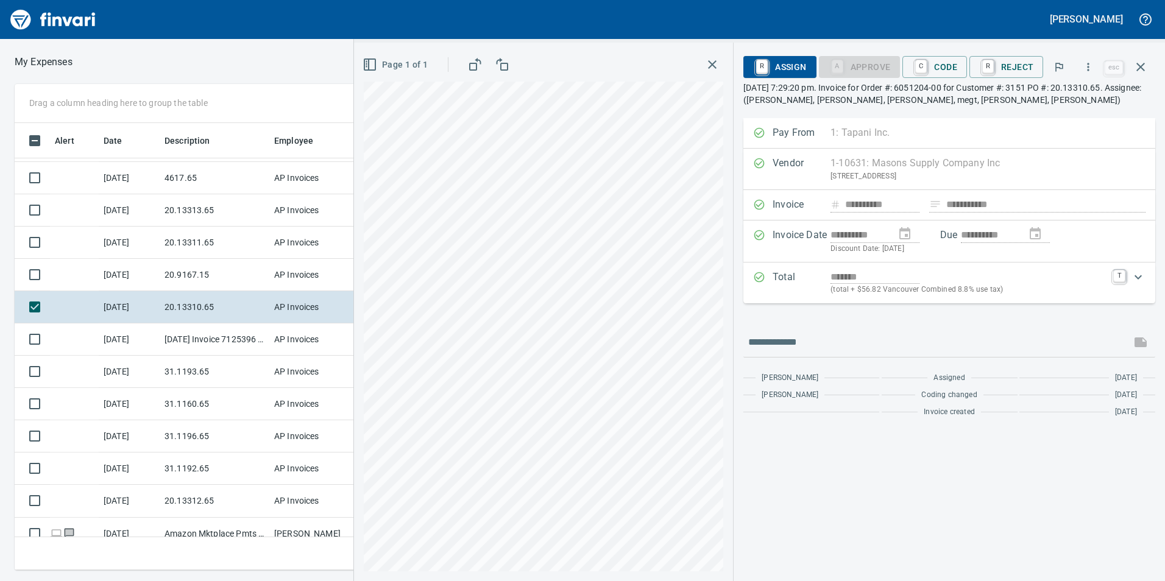
click at [873, 338] on div "**********" at bounding box center [759, 312] width 811 height 539
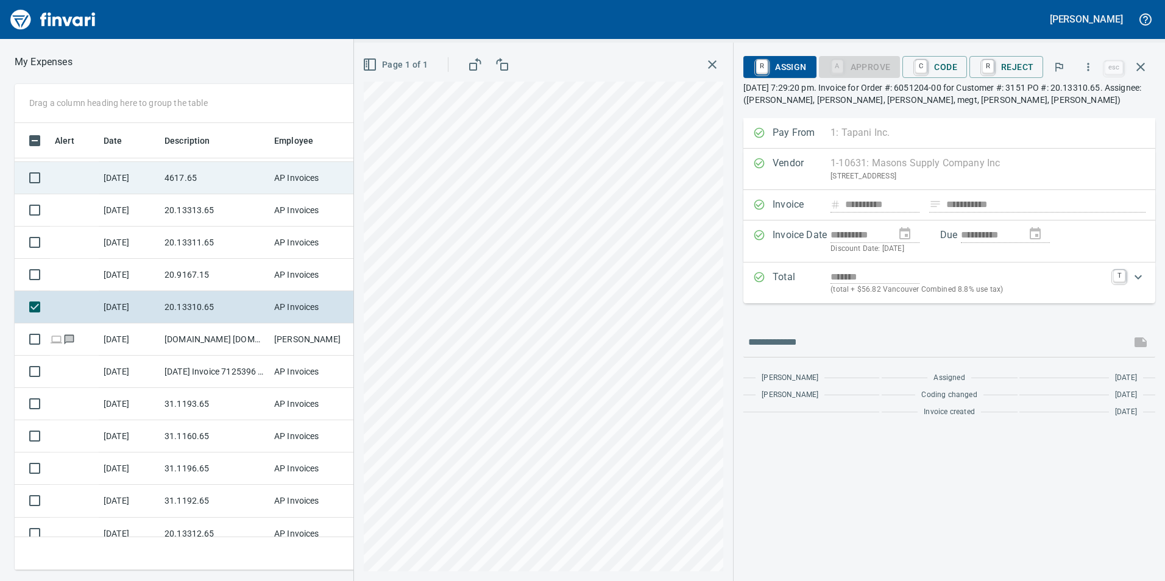
click at [197, 172] on td "4617.65" at bounding box center [215, 178] width 110 height 32
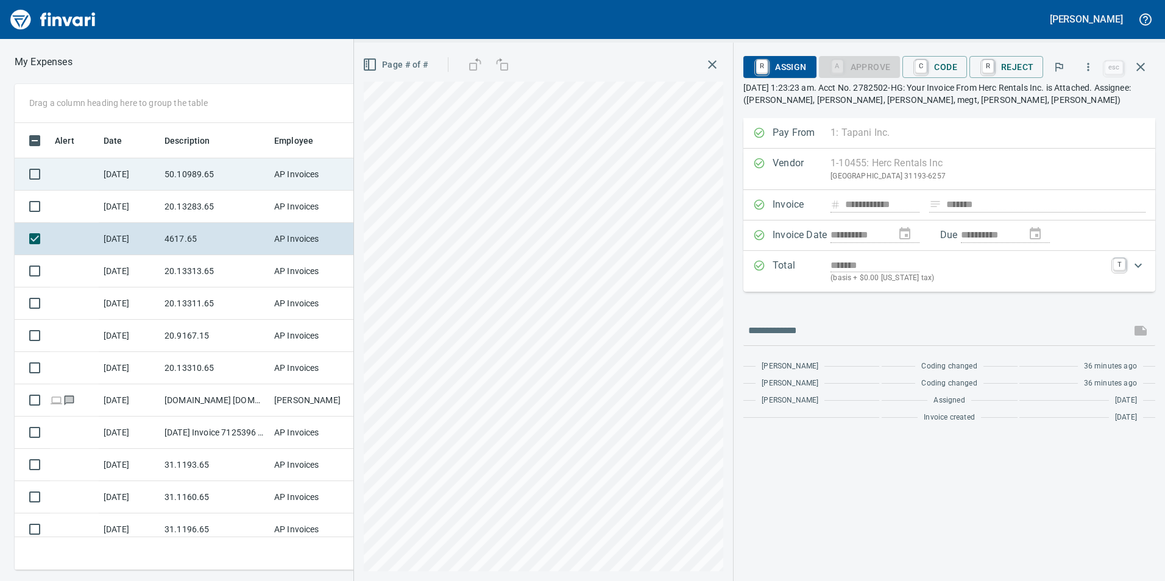
click at [191, 179] on td "50.10989.65" at bounding box center [215, 174] width 110 height 32
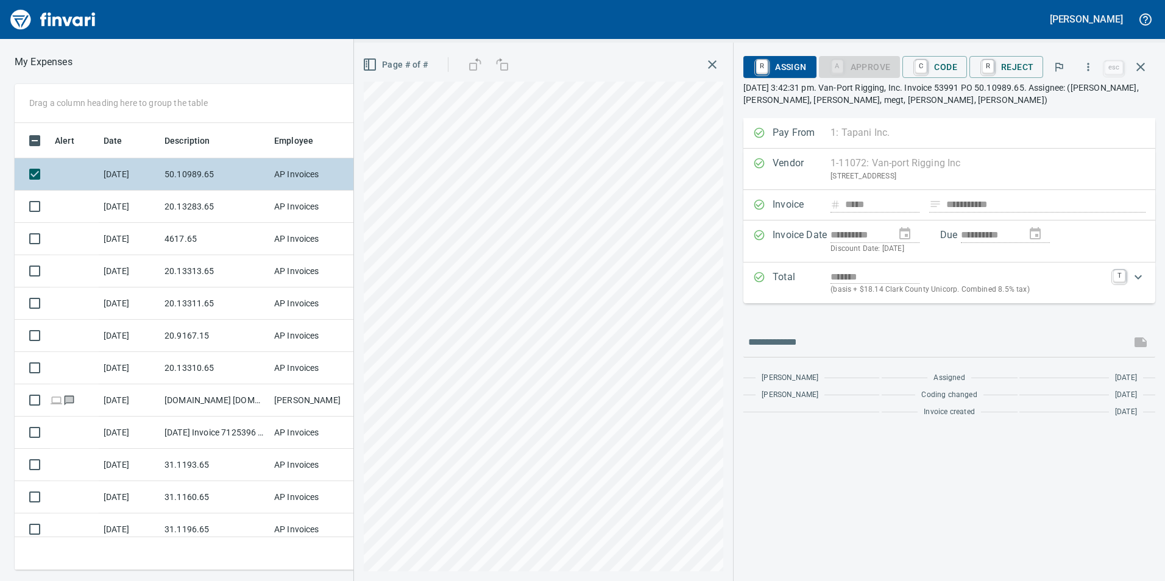
click at [195, 189] on td "50.10989.65" at bounding box center [215, 174] width 110 height 32
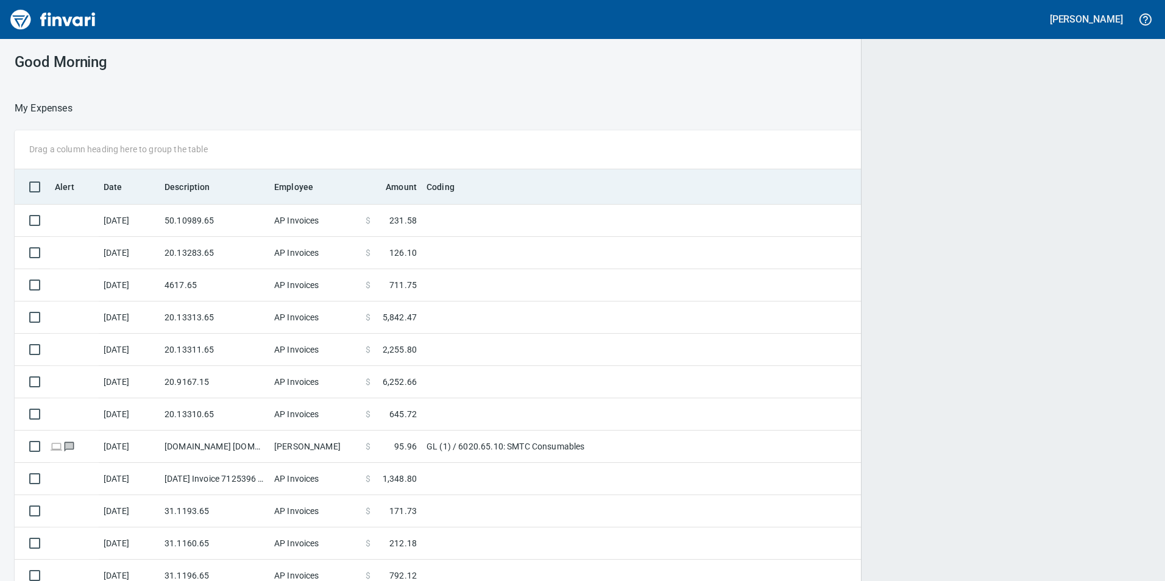
scroll to position [438, 1106]
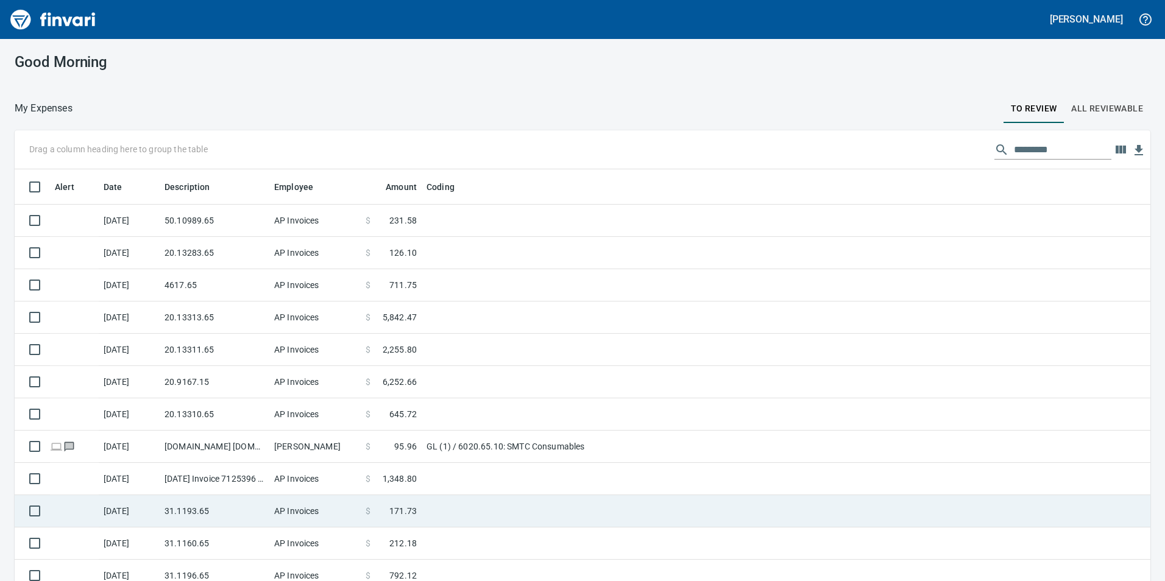
click at [299, 454] on td "[PERSON_NAME]" at bounding box center [314, 447] width 91 height 32
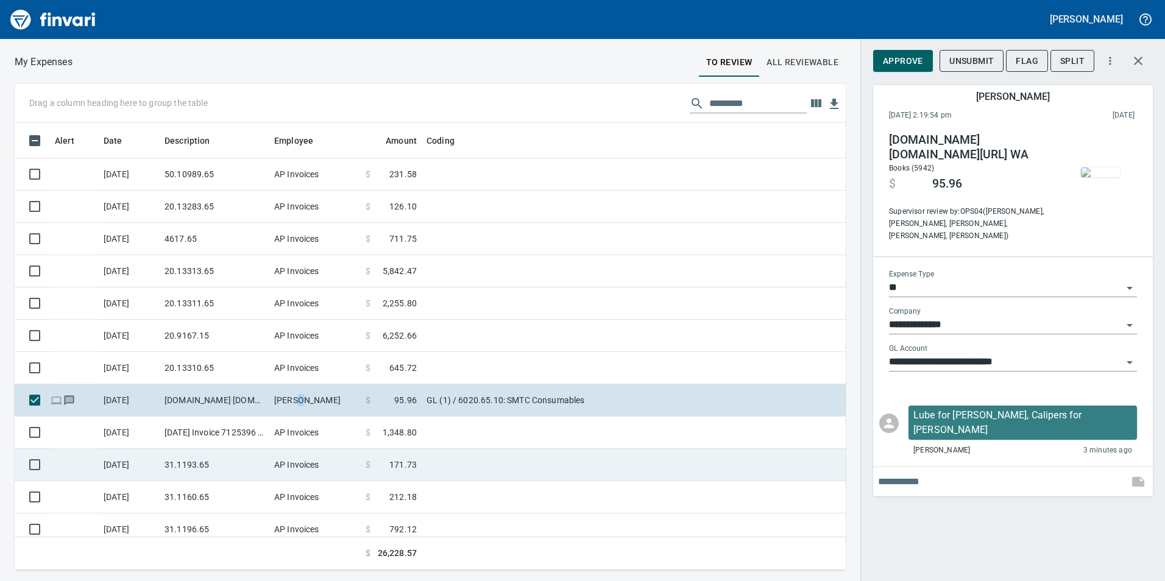
scroll to position [438, 813]
